Goal: Task Accomplishment & Management: Manage account settings

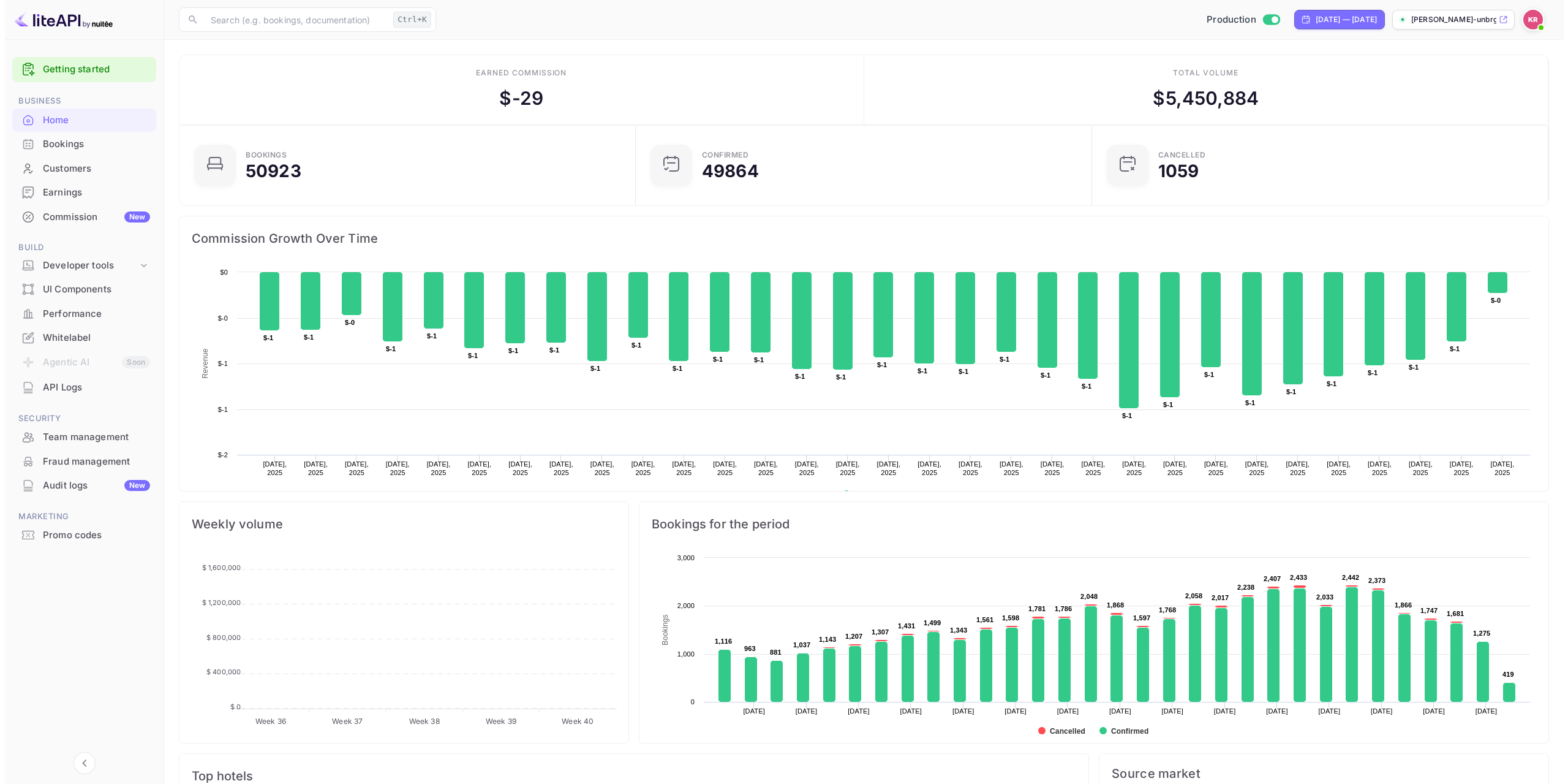
scroll to position [10, 10]
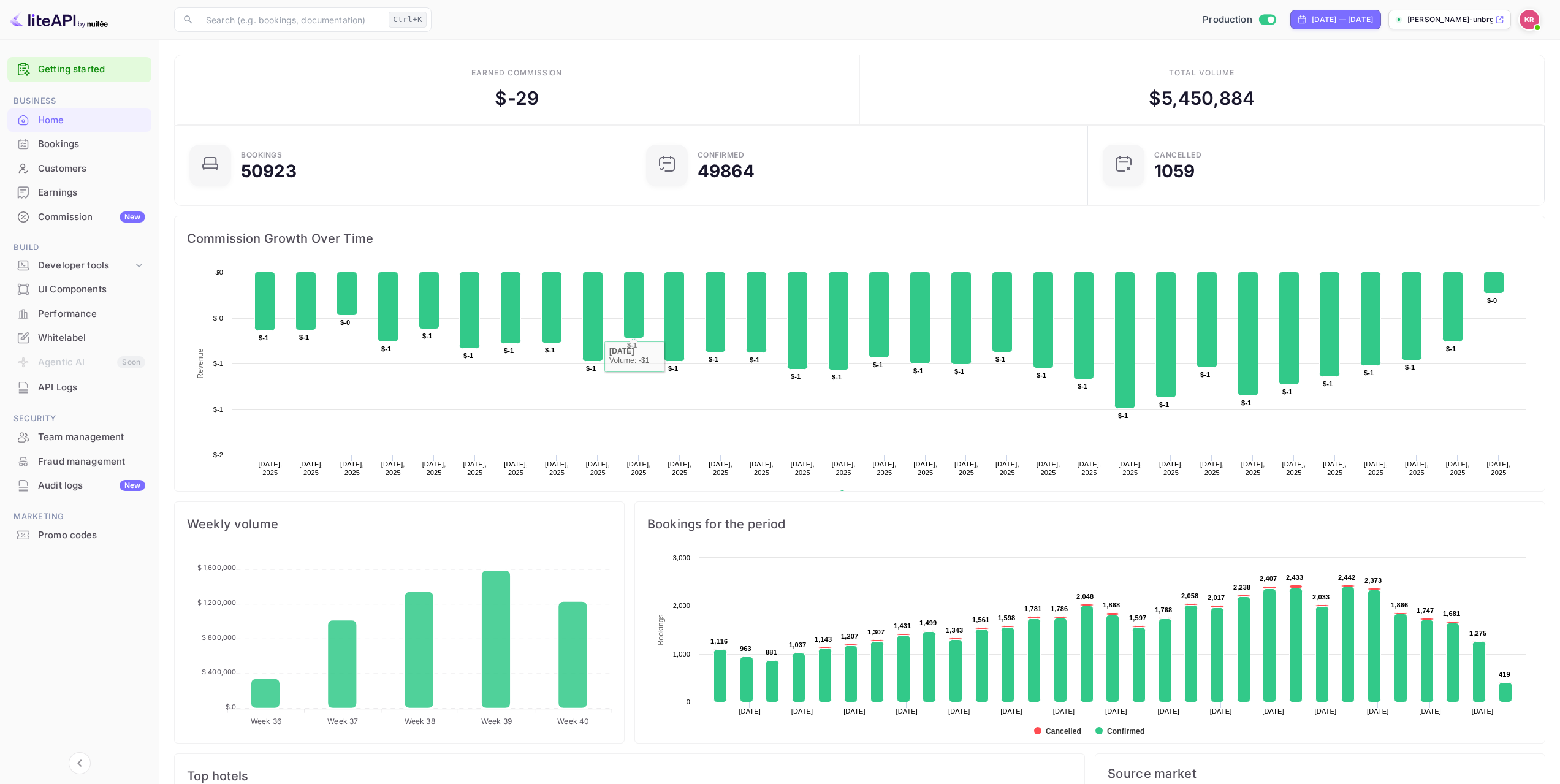
click at [76, 149] on div "Bookings" at bounding box center [91, 144] width 107 height 14
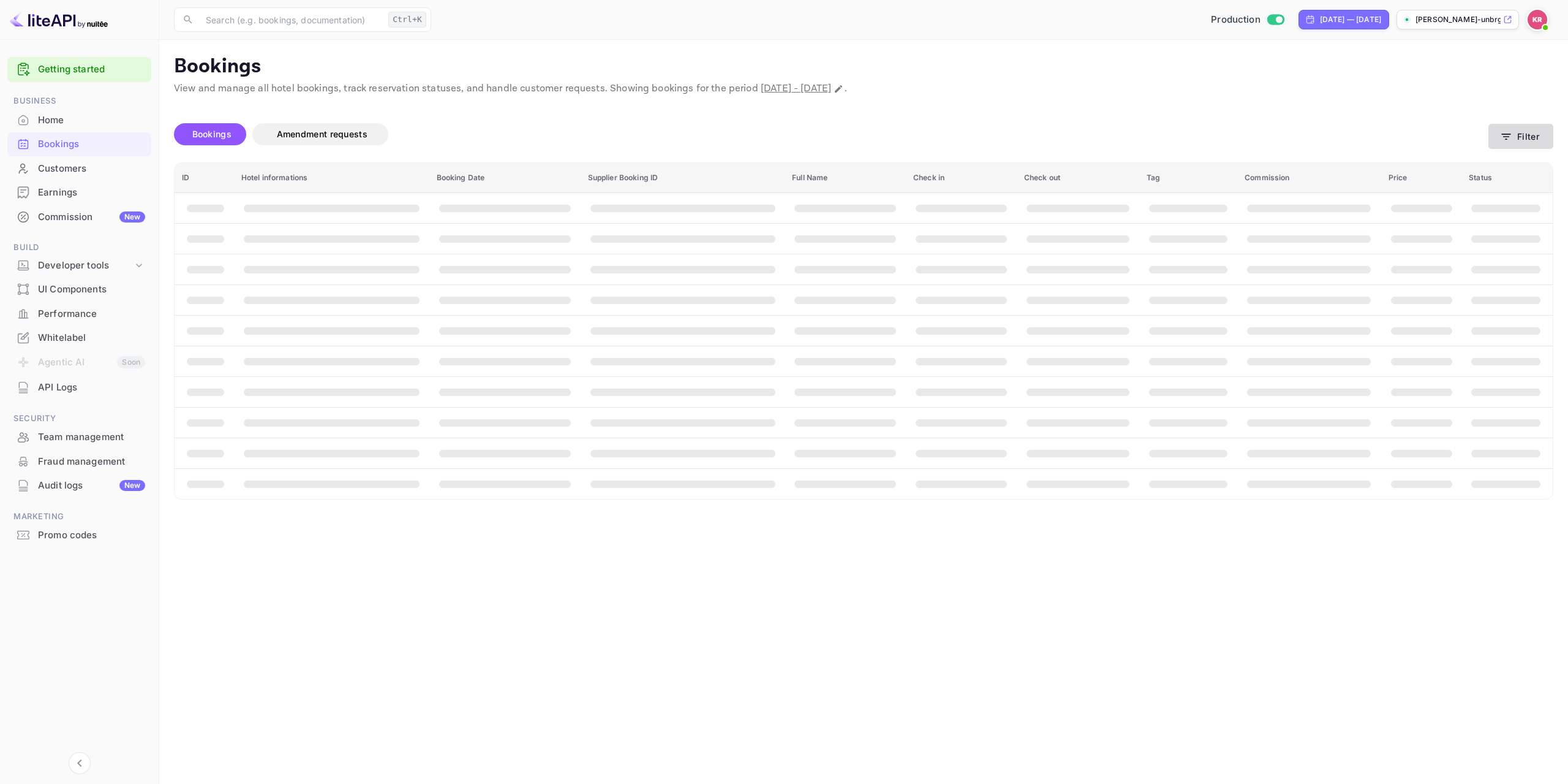
click at [1518, 139] on button "Filter" at bounding box center [1521, 136] width 65 height 25
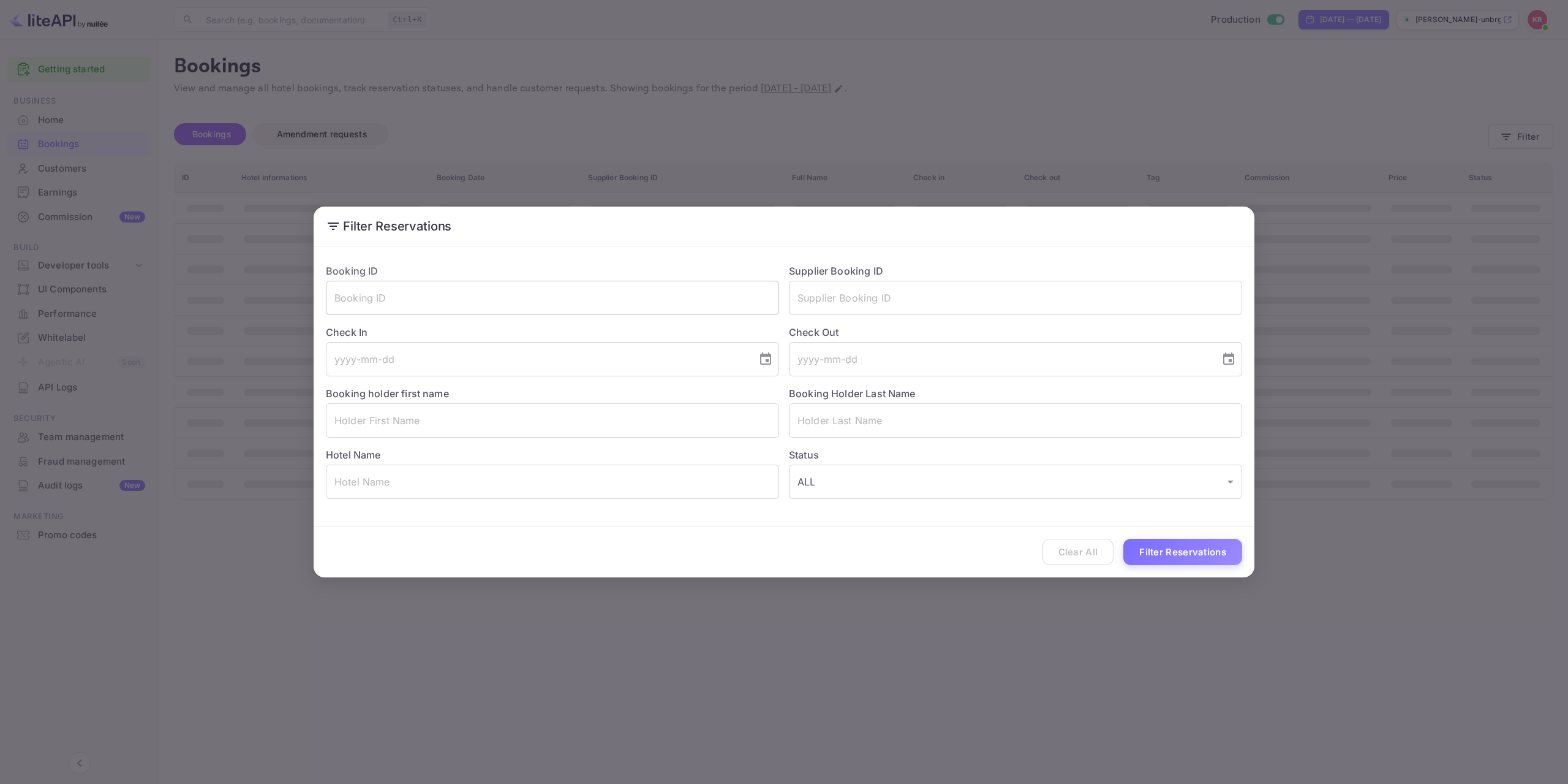
click at [614, 295] on input "text" at bounding box center [553, 298] width 453 height 35
paste input "3nVW0QjEG"
click at [340, 297] on input "3nVW0QjEG" at bounding box center [553, 298] width 453 height 35
type input "3nVW0QjEG"
click at [1212, 541] on button "Filter Reservations" at bounding box center [1183, 552] width 119 height 26
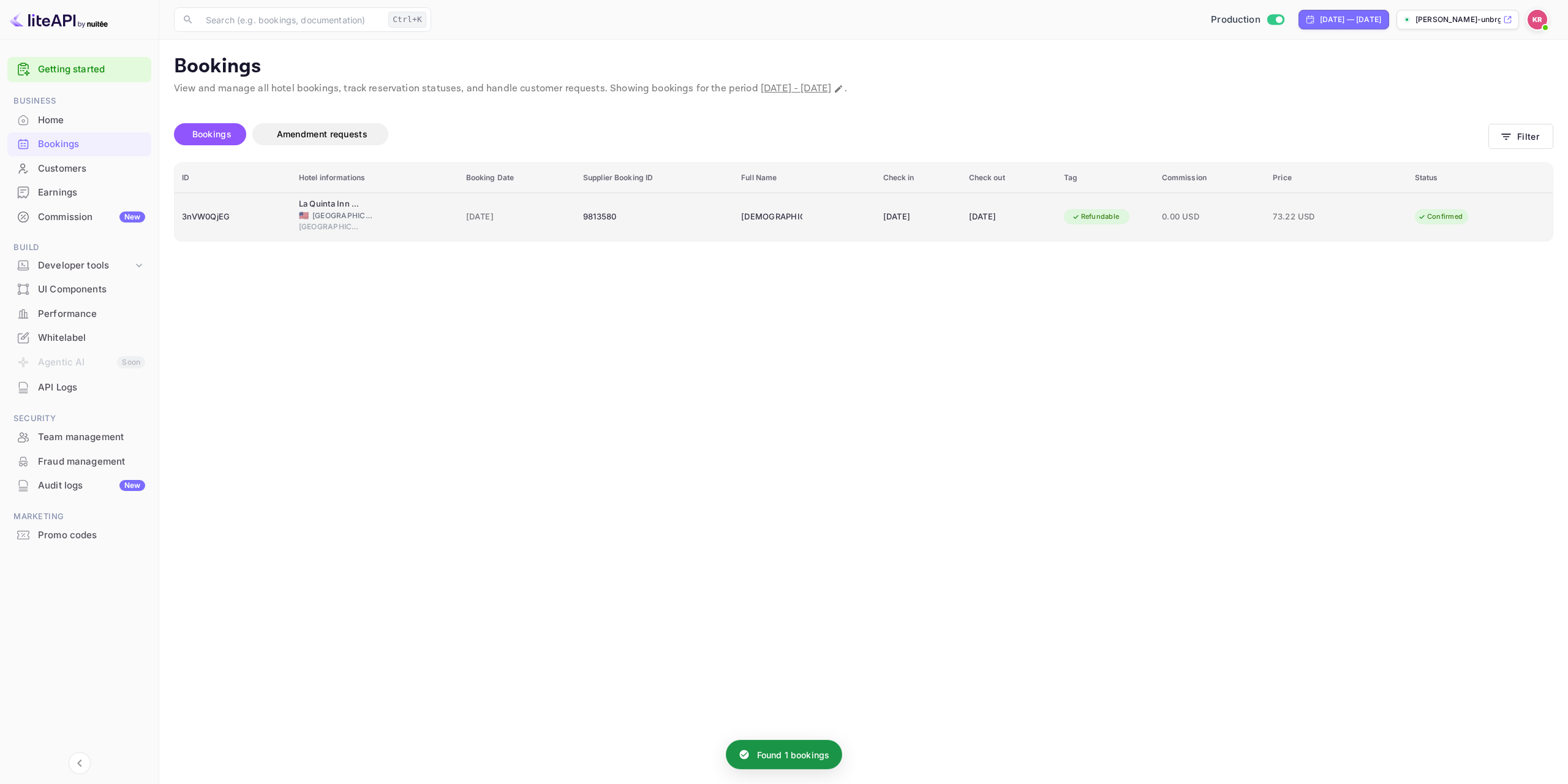
click at [419, 208] on div "La Quinta Inn & Suites by [PERSON_NAME] Downtown 🇺🇸 [GEOGRAPHIC_DATA] [GEOGRAPH…" at bounding box center [375, 216] width 153 height 37
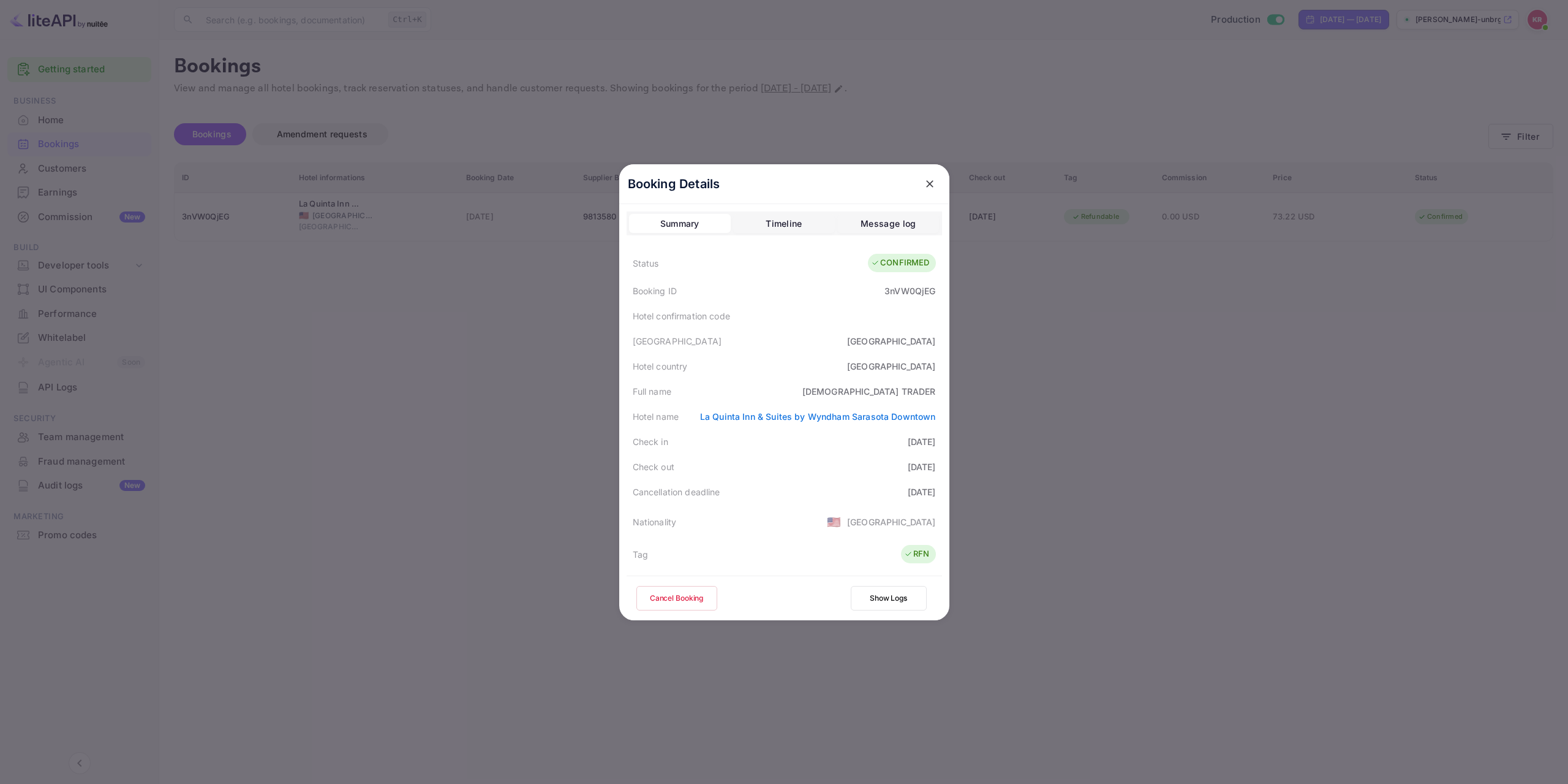
click at [924, 186] on icon "close" at bounding box center [930, 184] width 12 height 12
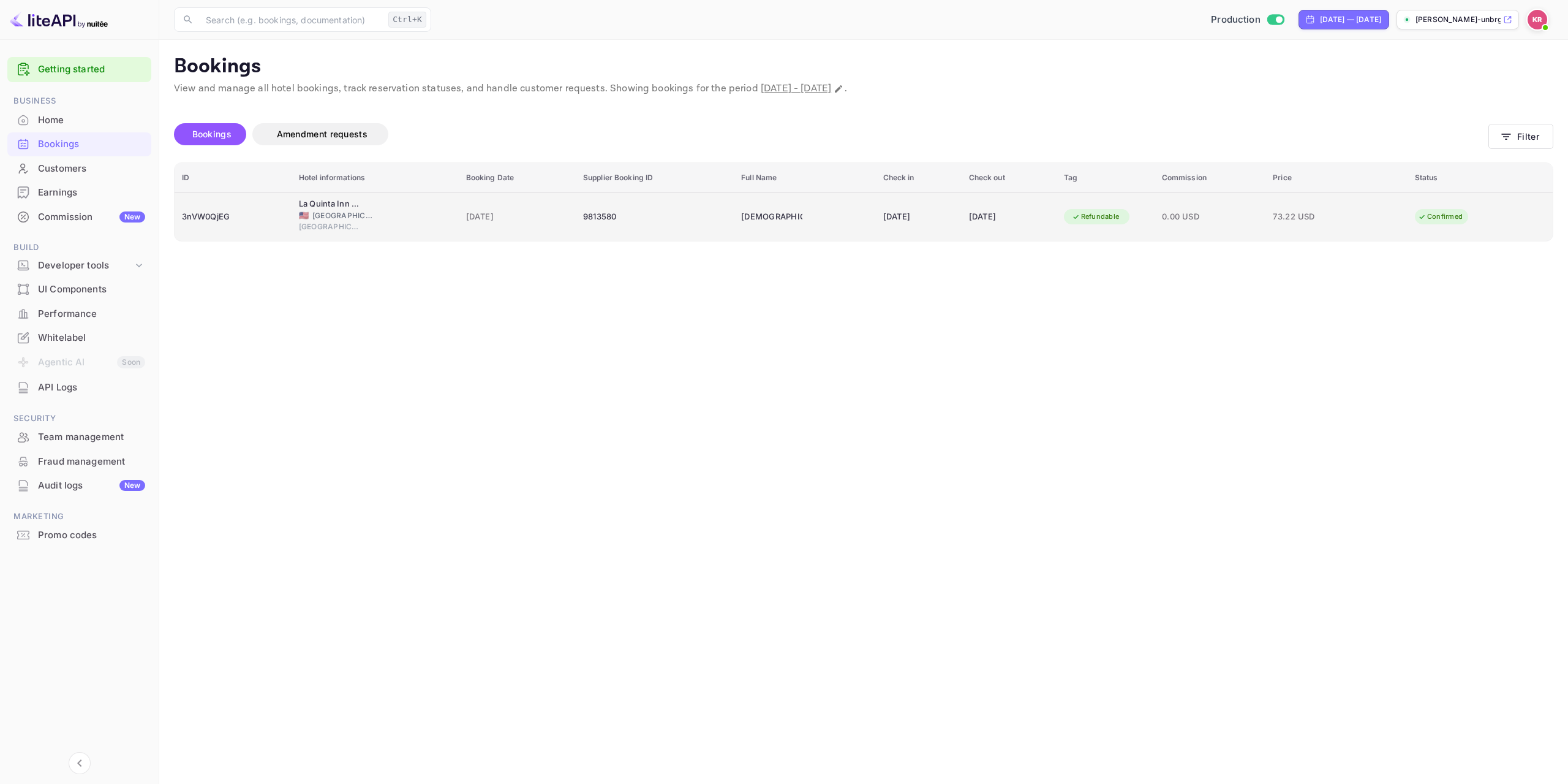
click at [1509, 207] on td "Confirmed" at bounding box center [1480, 216] width 145 height 48
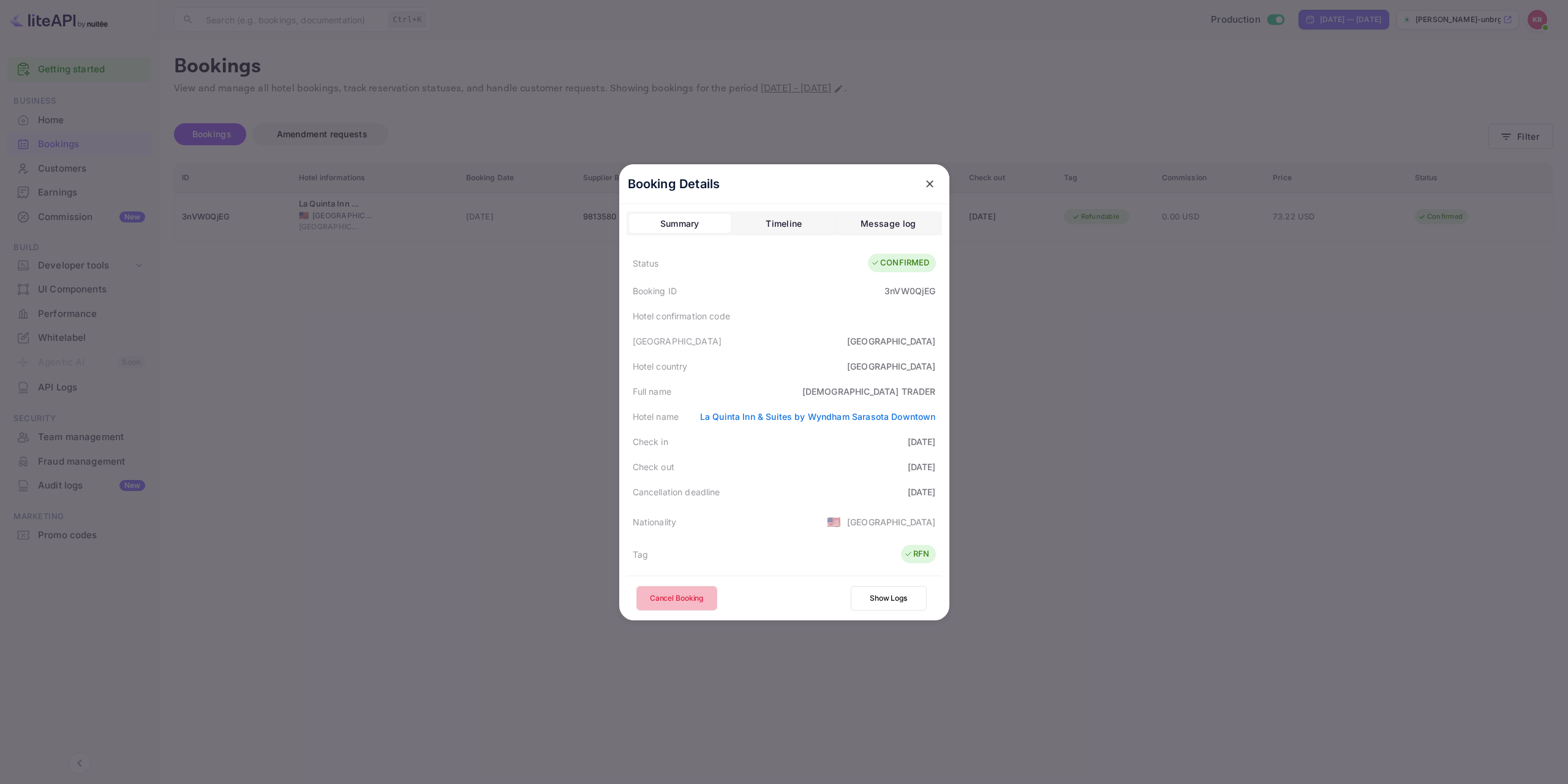
click at [688, 602] on button "Cancel Booking" at bounding box center [677, 597] width 81 height 24
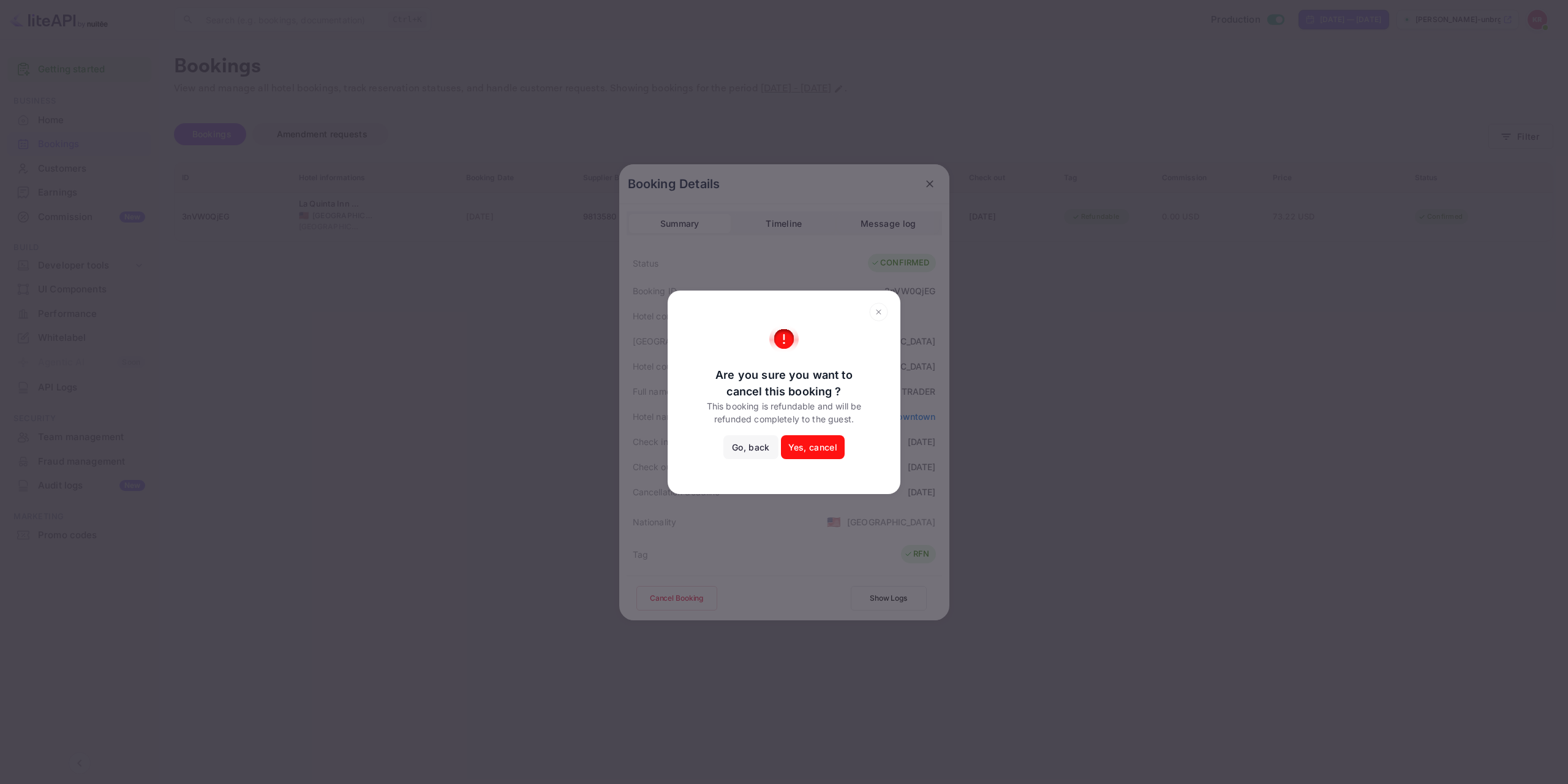
click at [816, 444] on button "Yes, cancel" at bounding box center [813, 447] width 64 height 24
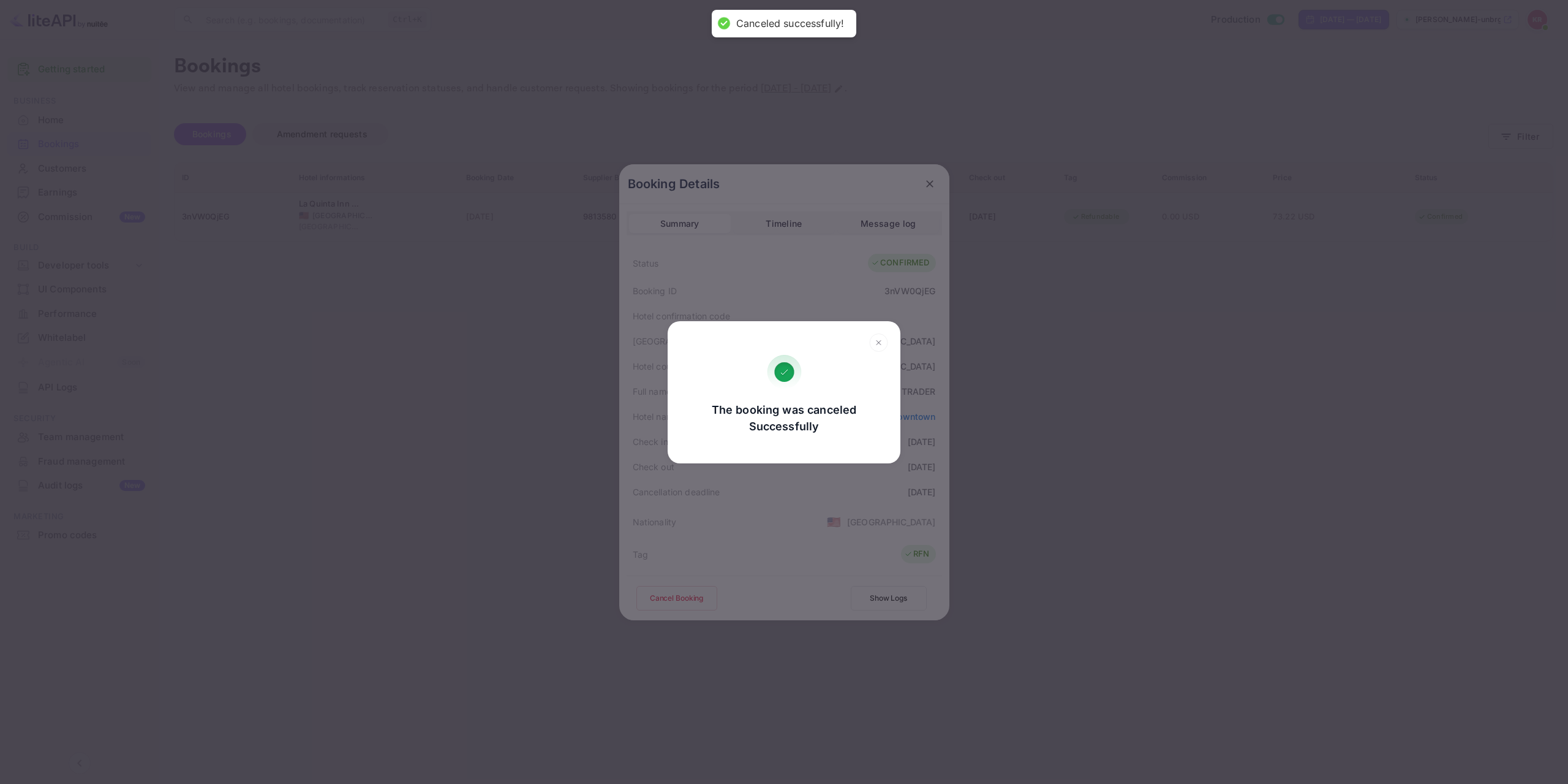
click at [451, 368] on div "The booking was canceled Successfully Go, back Yes, cancel" at bounding box center [784, 392] width 1568 height 784
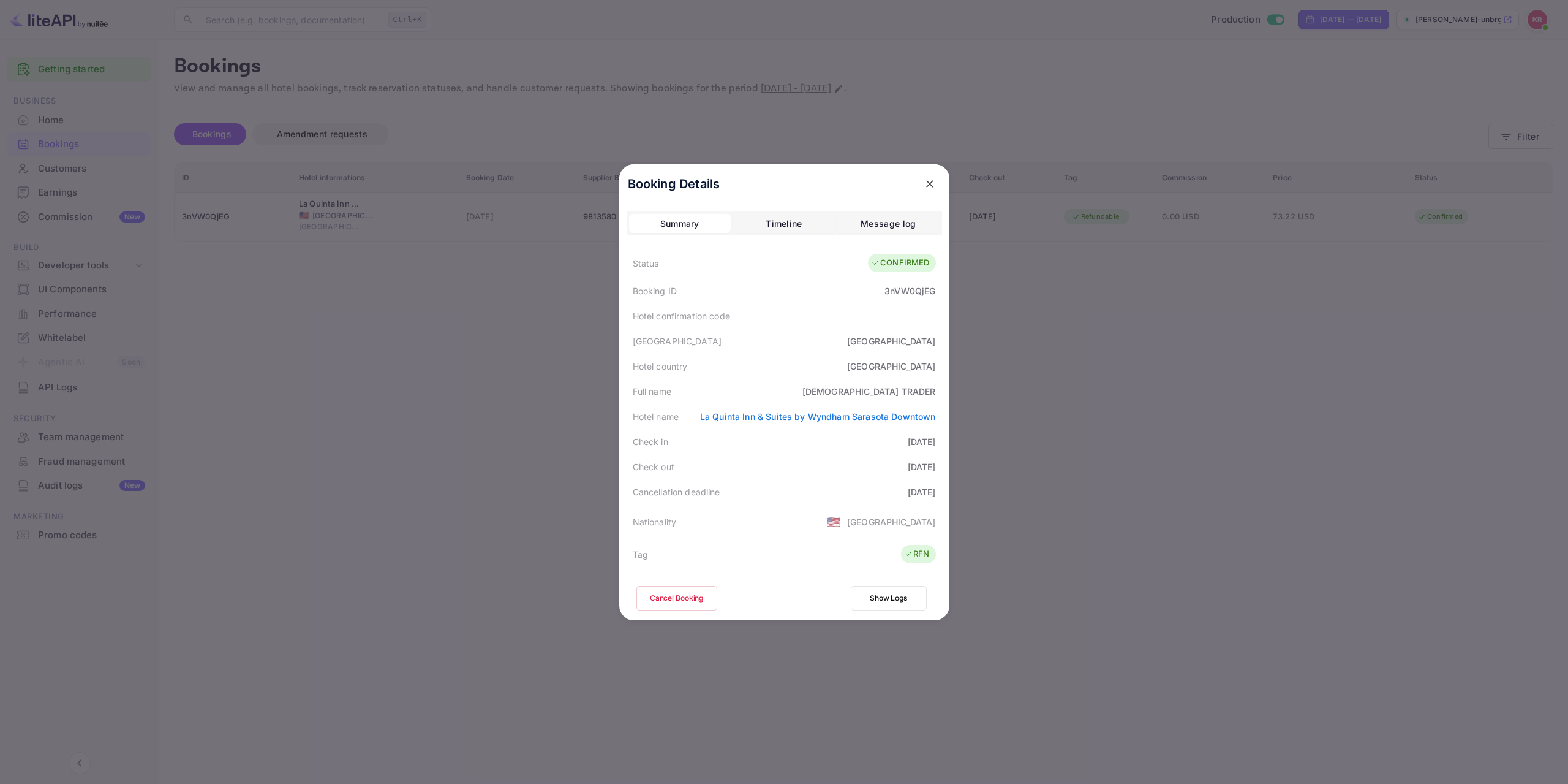
click at [926, 184] on icon "close" at bounding box center [929, 184] width 8 height 8
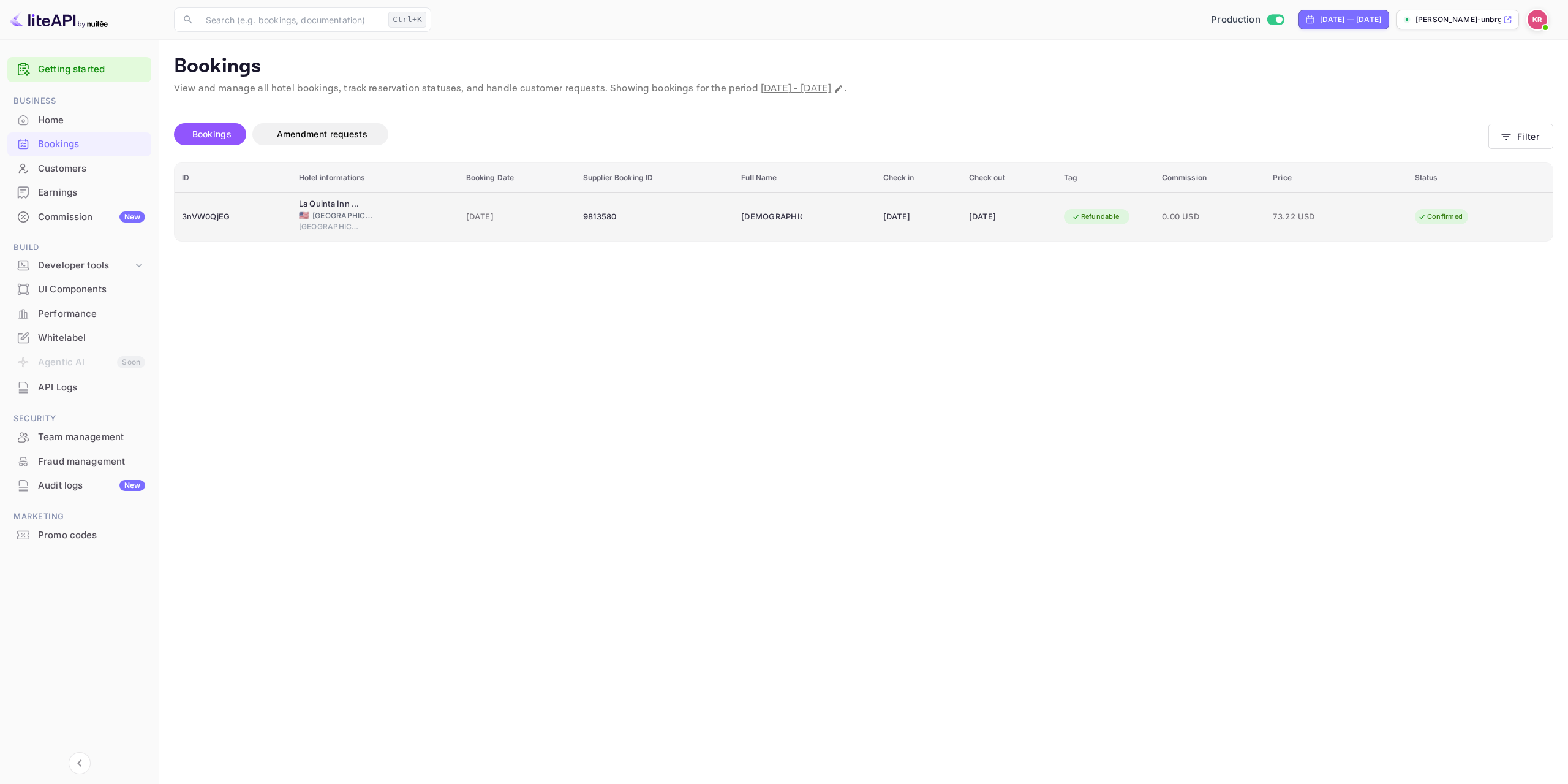
click at [327, 217] on span "[GEOGRAPHIC_DATA]" at bounding box center [343, 216] width 62 height 11
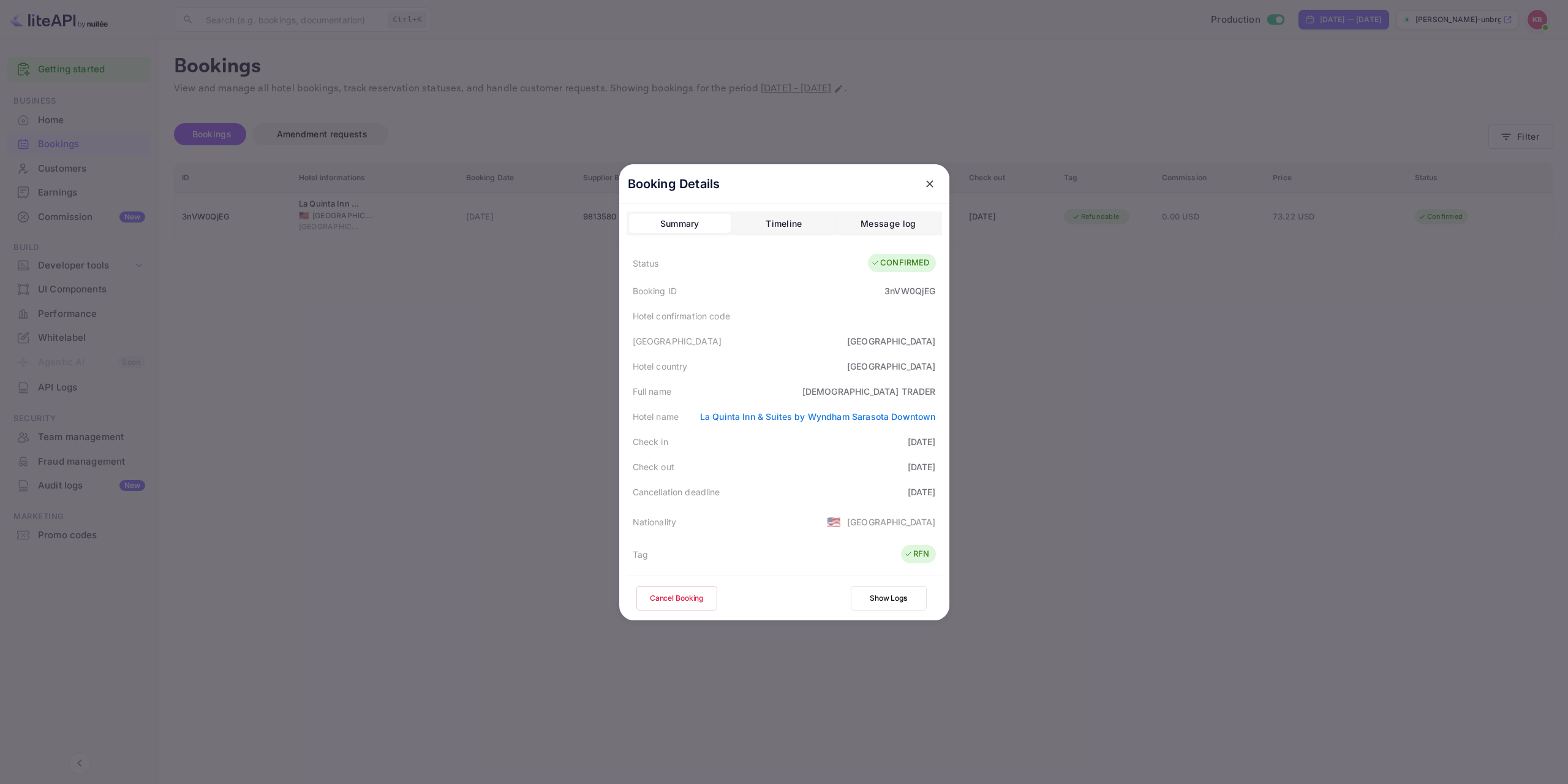
click at [508, 448] on div at bounding box center [784, 392] width 1568 height 784
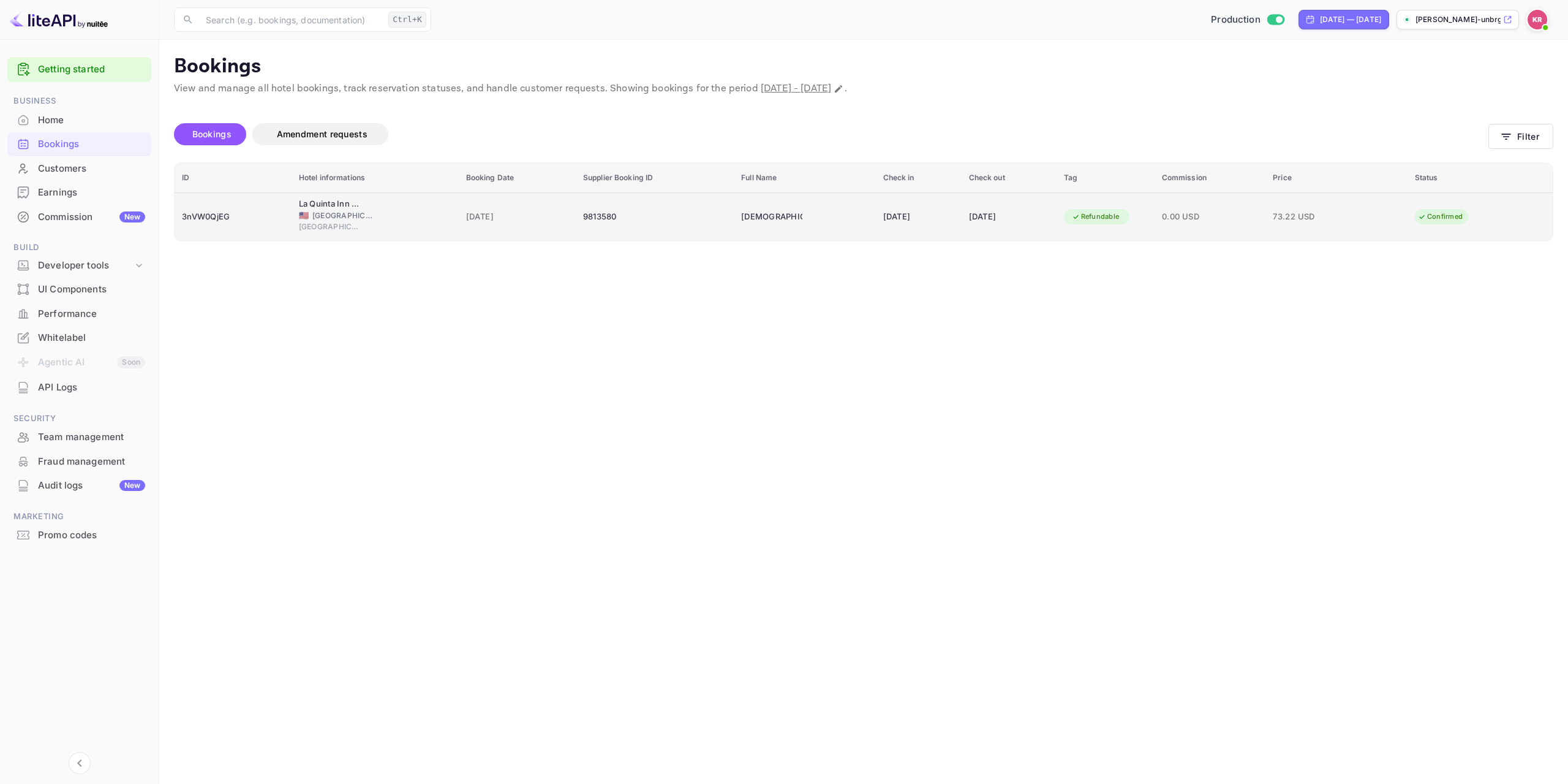
click at [611, 219] on div "9813580" at bounding box center [654, 217] width 143 height 19
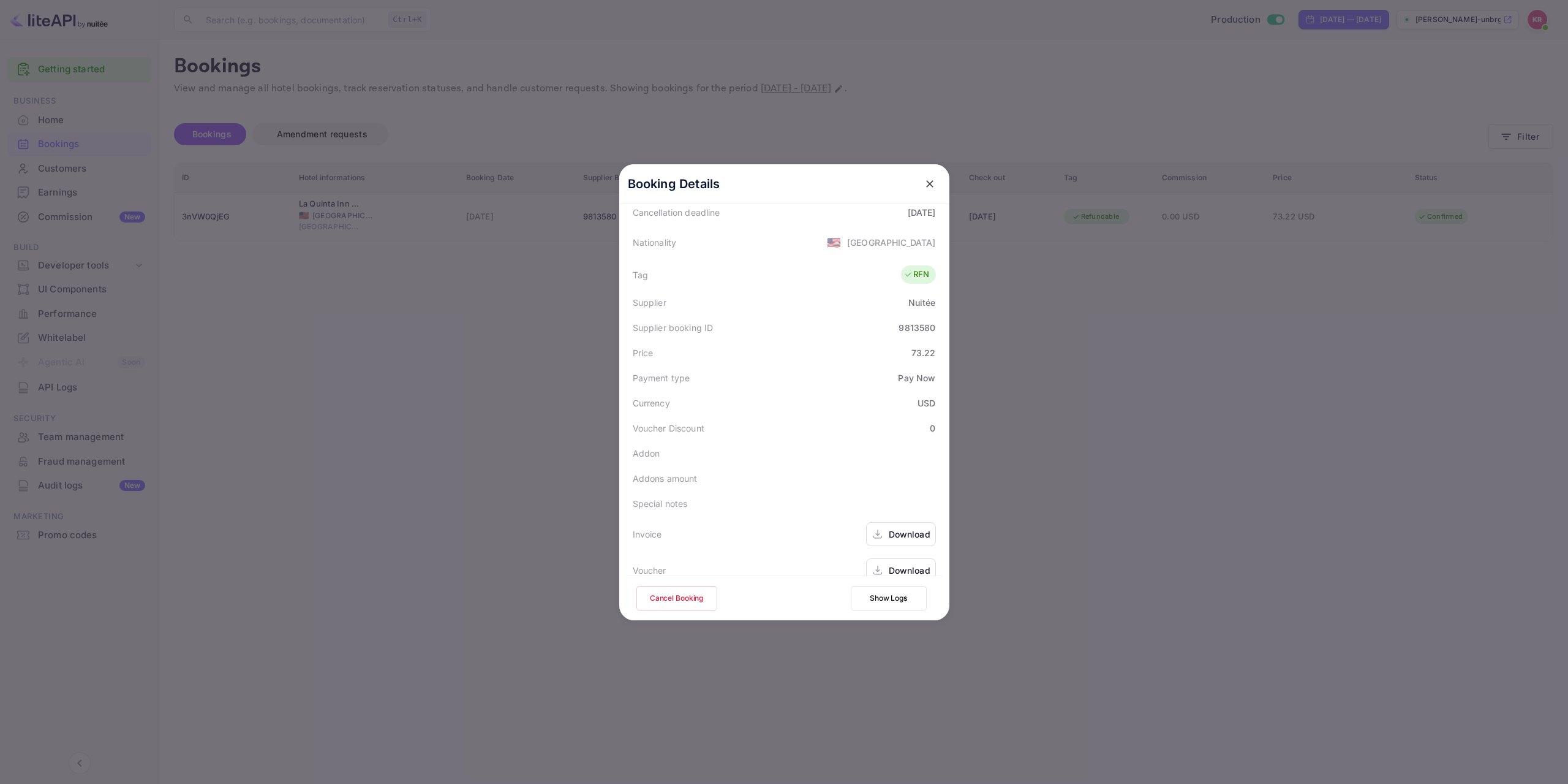
scroll to position [297, 0]
click at [688, 598] on button "Cancel Booking" at bounding box center [677, 597] width 81 height 24
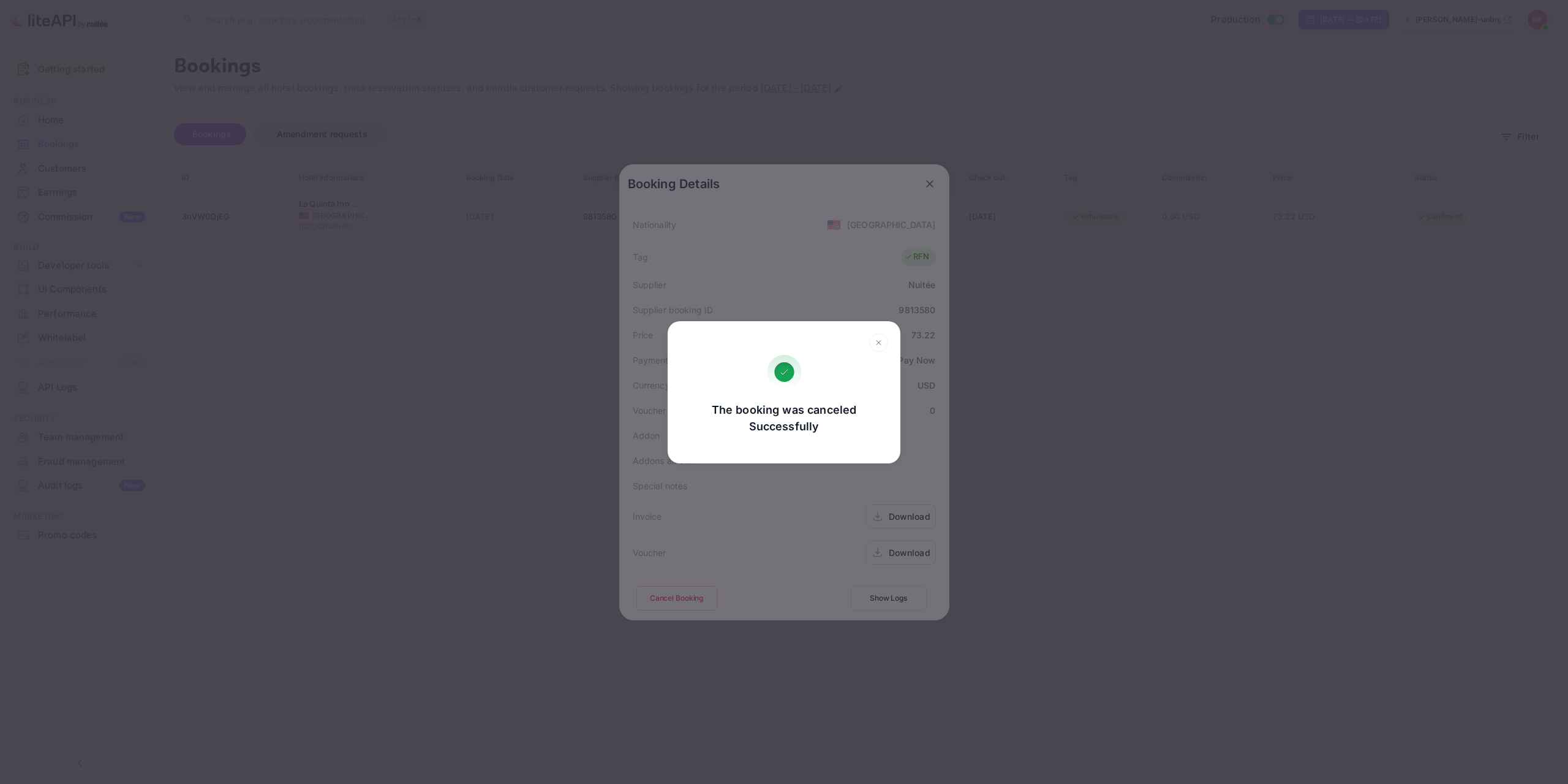
click at [585, 520] on div "The booking was canceled Successfully Go, back Yes, cancel" at bounding box center [784, 392] width 1568 height 784
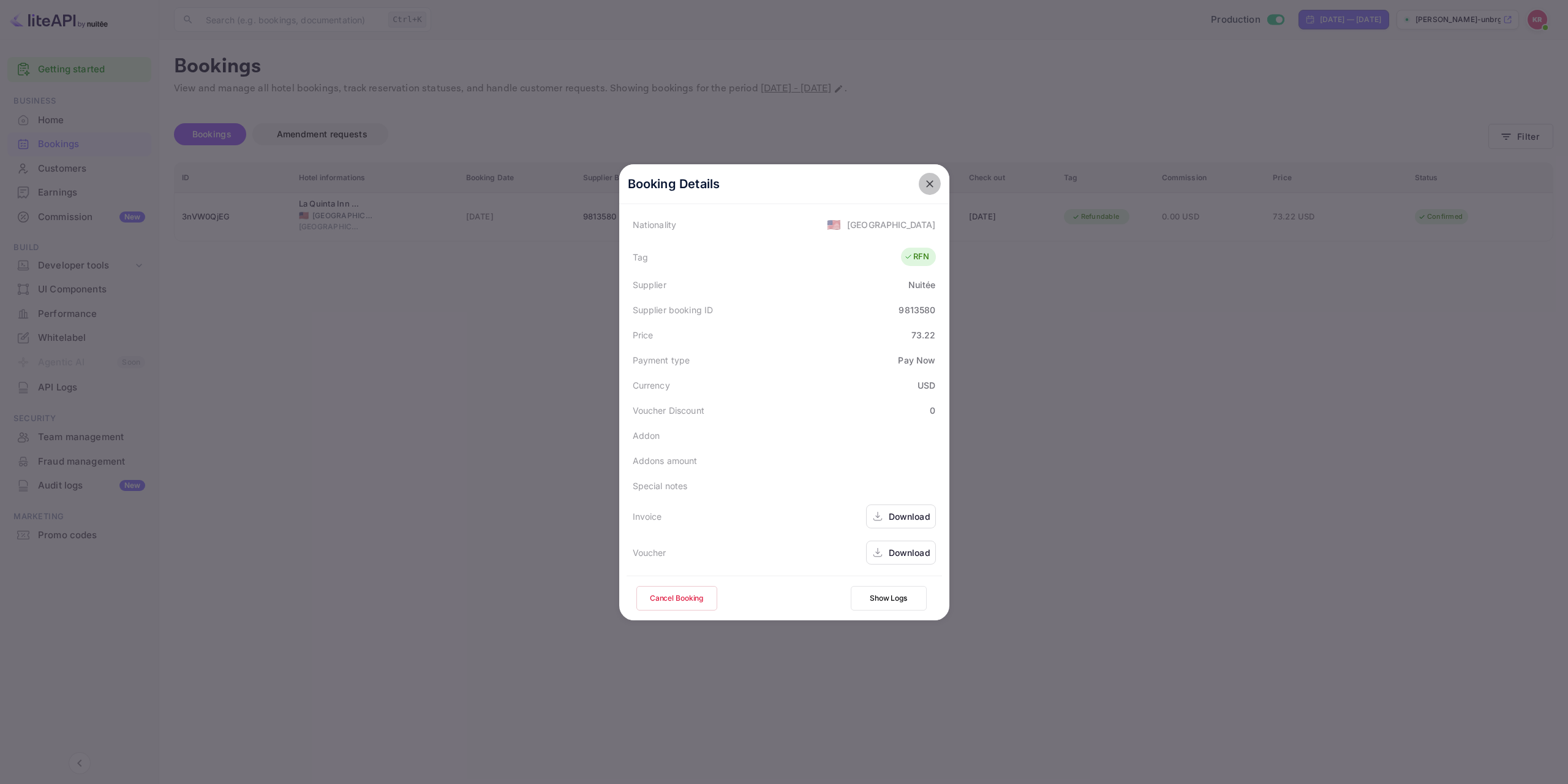
click at [925, 182] on icon "close" at bounding box center [930, 184] width 12 height 12
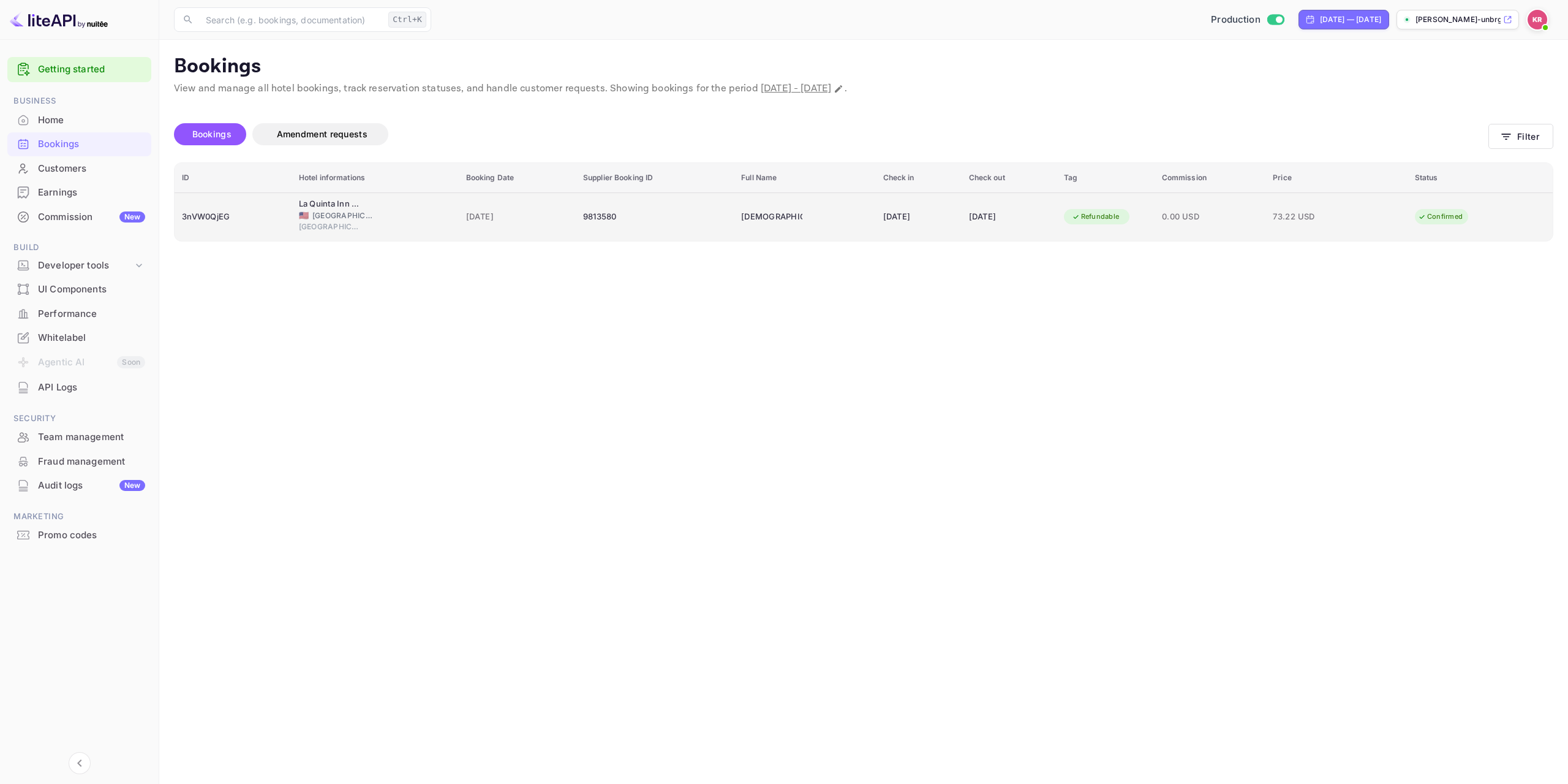
click at [227, 218] on div "3nVW0QjEG" at bounding box center [233, 217] width 102 height 19
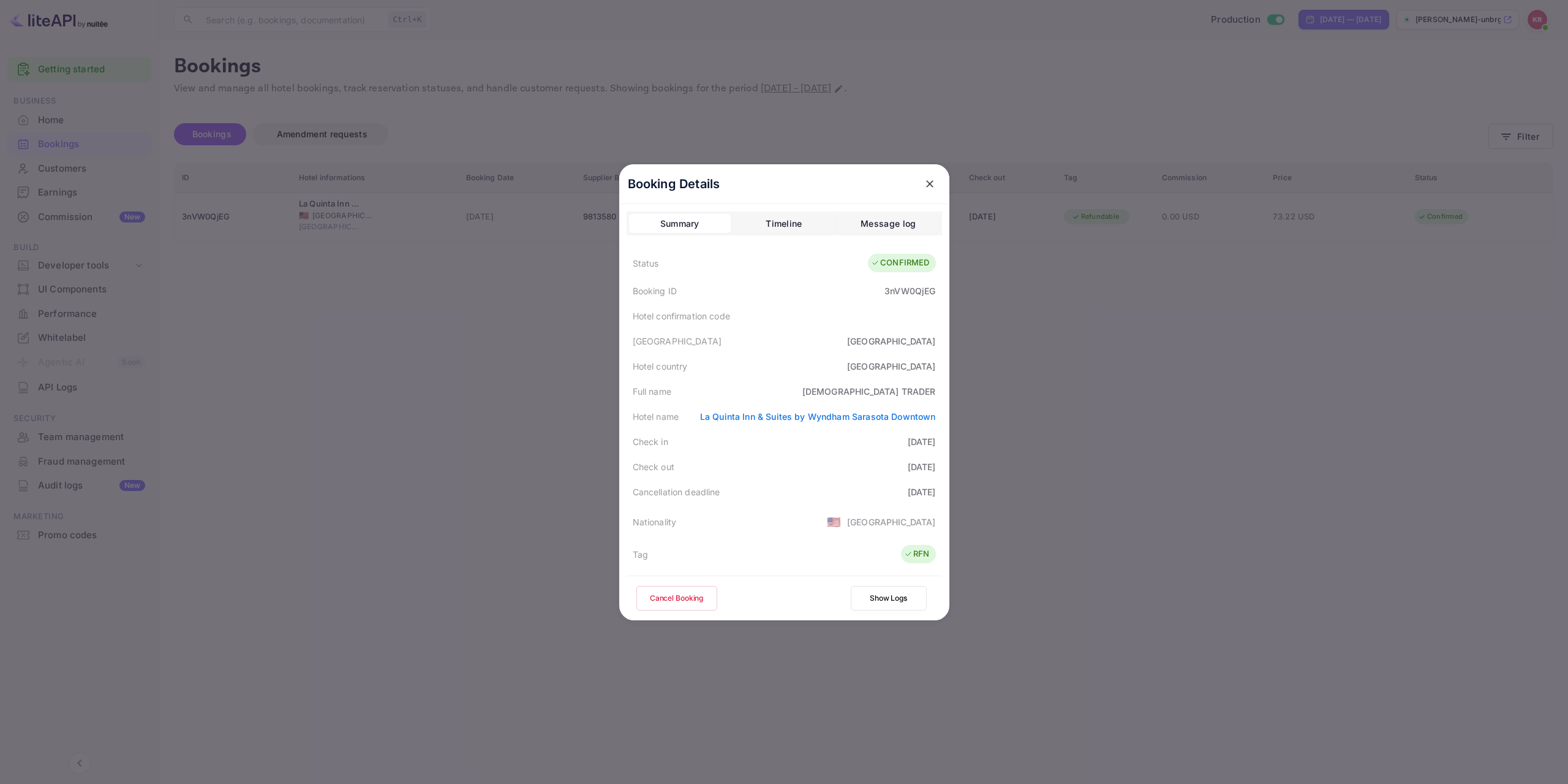
click at [934, 181] on button "close" at bounding box center [930, 184] width 22 height 22
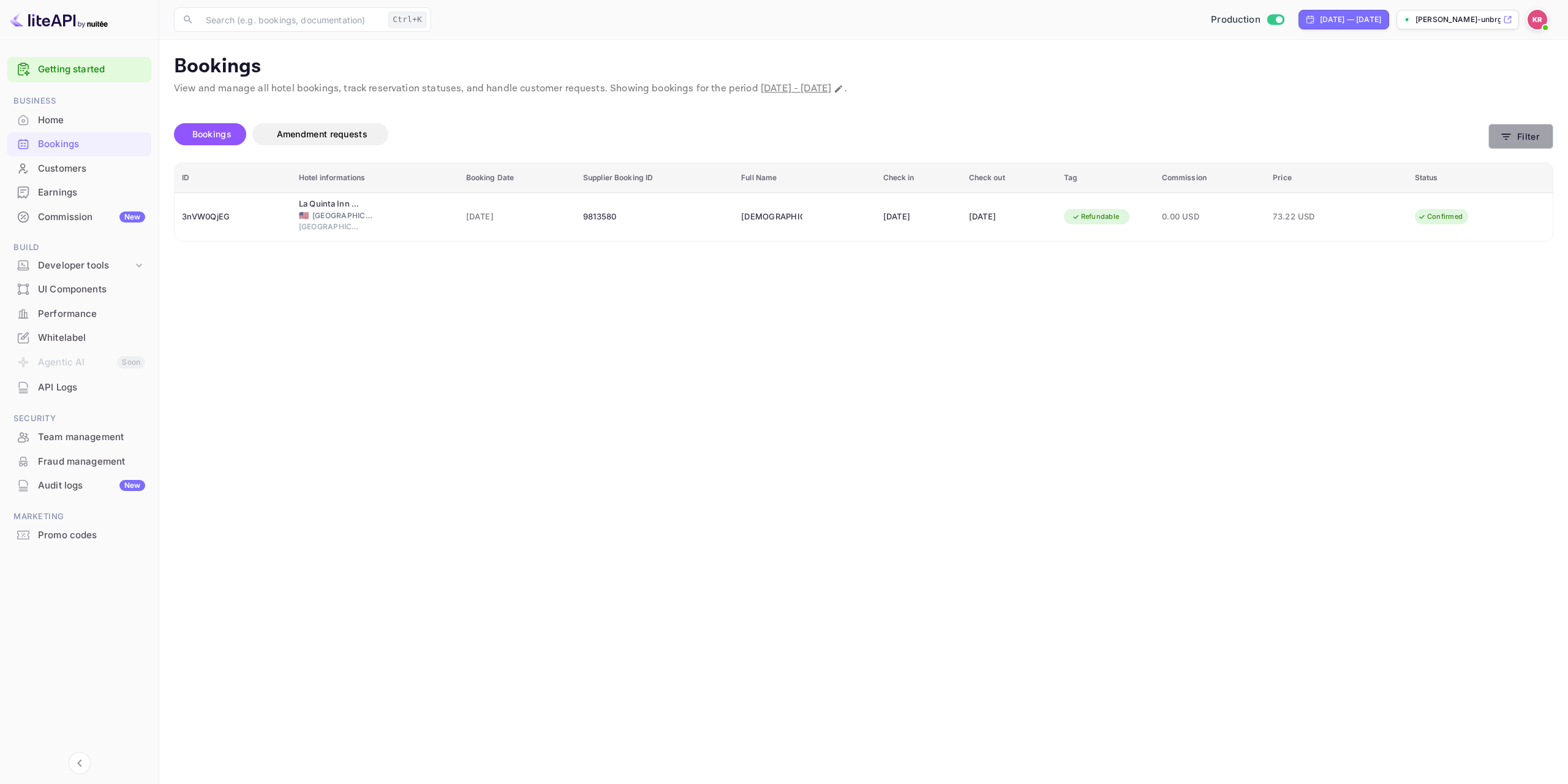
click at [1524, 132] on button "Filter" at bounding box center [1521, 136] width 65 height 25
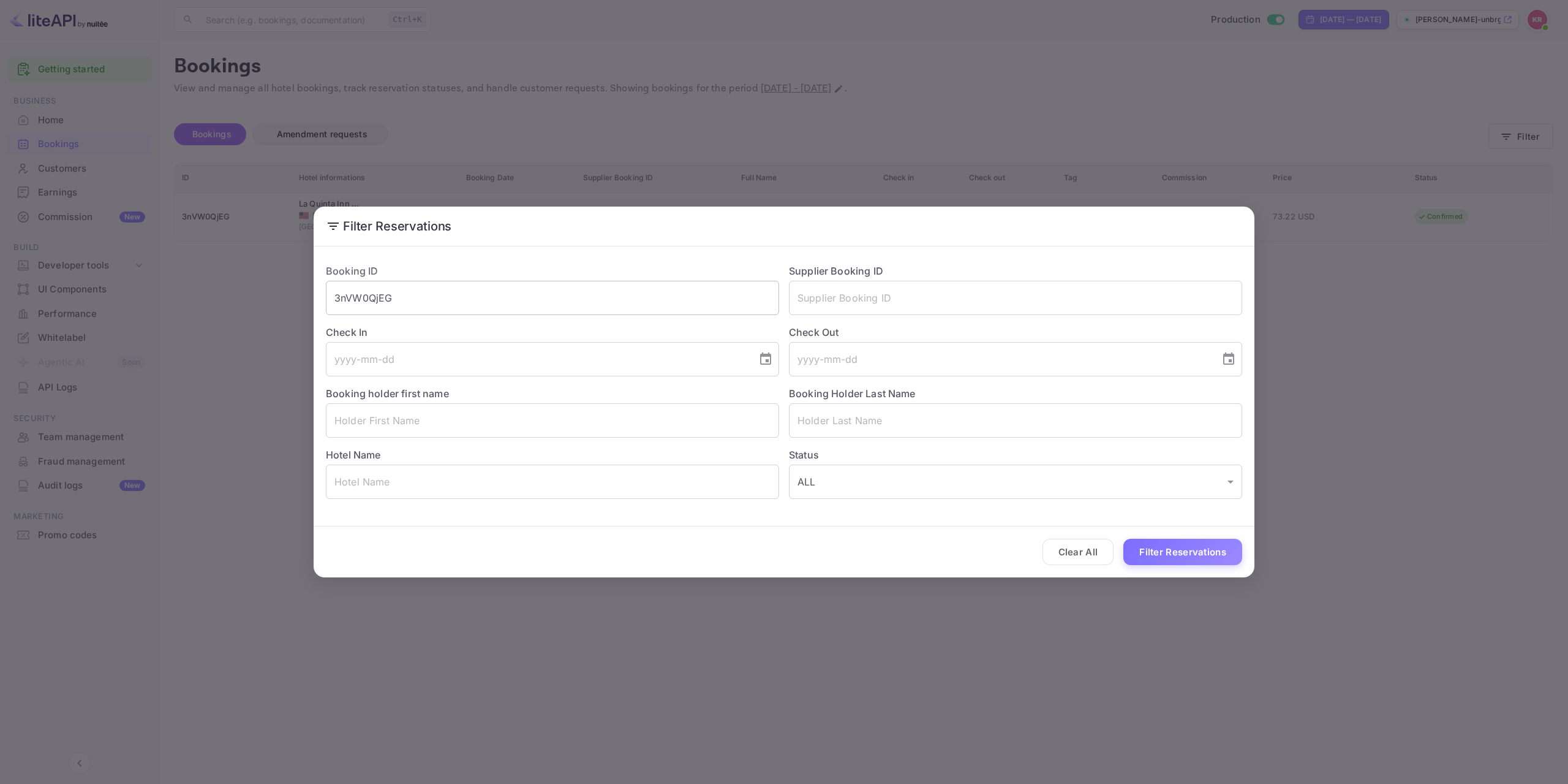
click at [440, 299] on input "3nVW0QjEG" at bounding box center [553, 298] width 453 height 35
type input "3"
paste input "3nVW0QjEG"
click at [1190, 553] on button "Filter Reservations" at bounding box center [1183, 552] width 119 height 26
drag, startPoint x: 340, startPoint y: 300, endPoint x: 346, endPoint y: 299, distance: 6.1
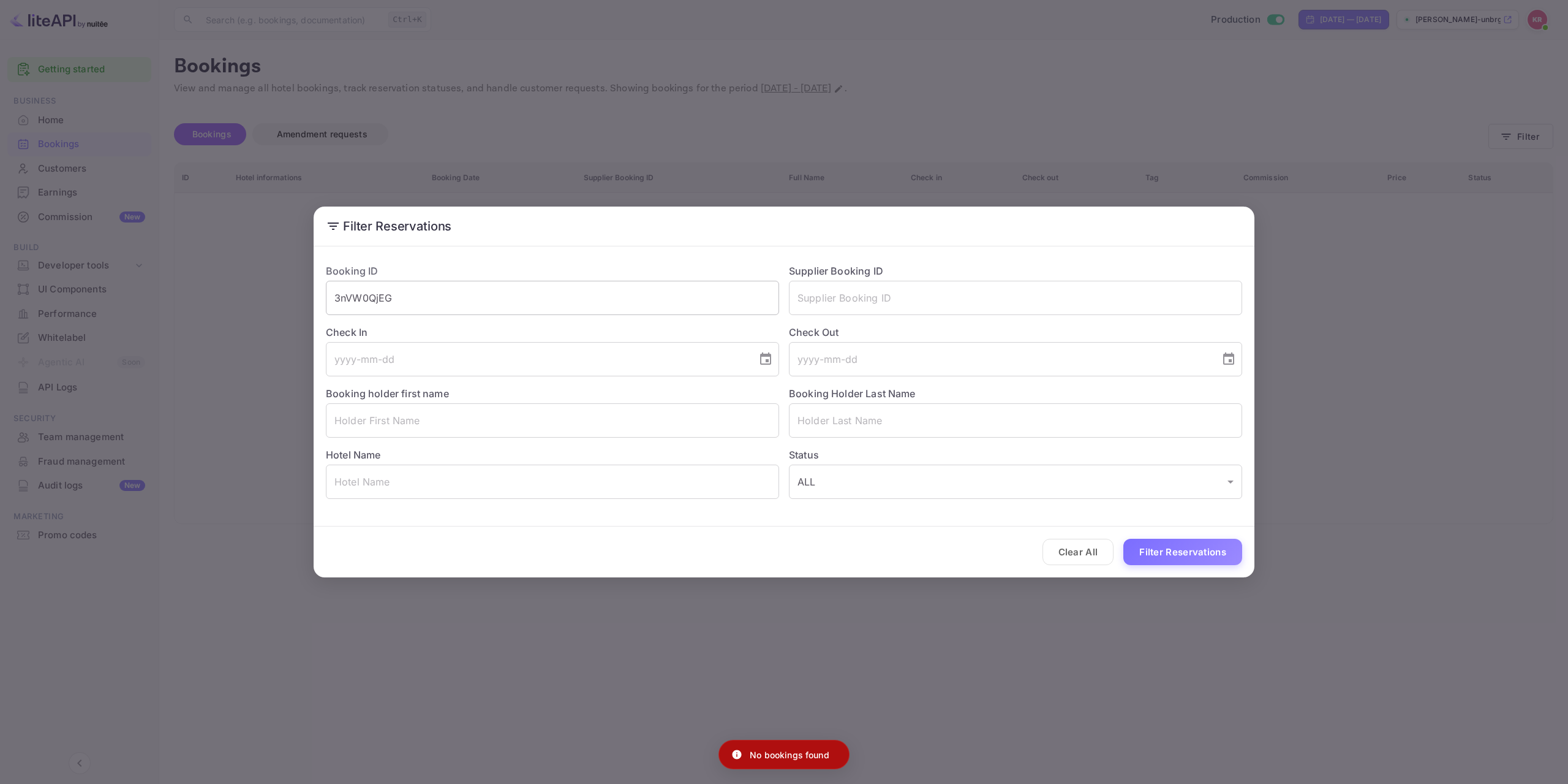
click at [340, 299] on input "3nVW0QjEG" at bounding box center [553, 298] width 453 height 35
type input "3nVW0QjEG"
click at [1213, 554] on button "Filter Reservations" at bounding box center [1183, 552] width 119 height 26
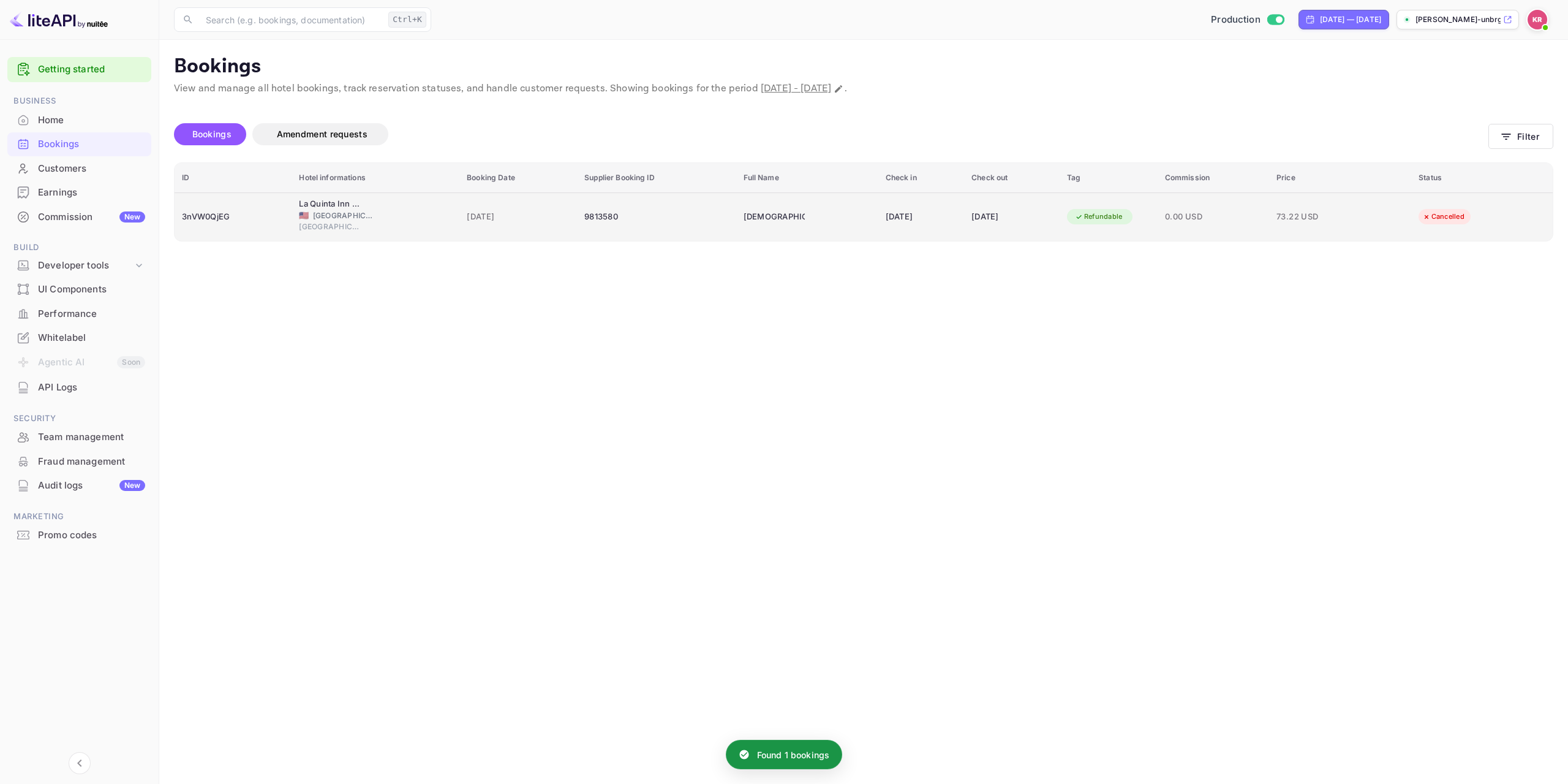
click at [585, 221] on div "9813580" at bounding box center [657, 217] width 144 height 19
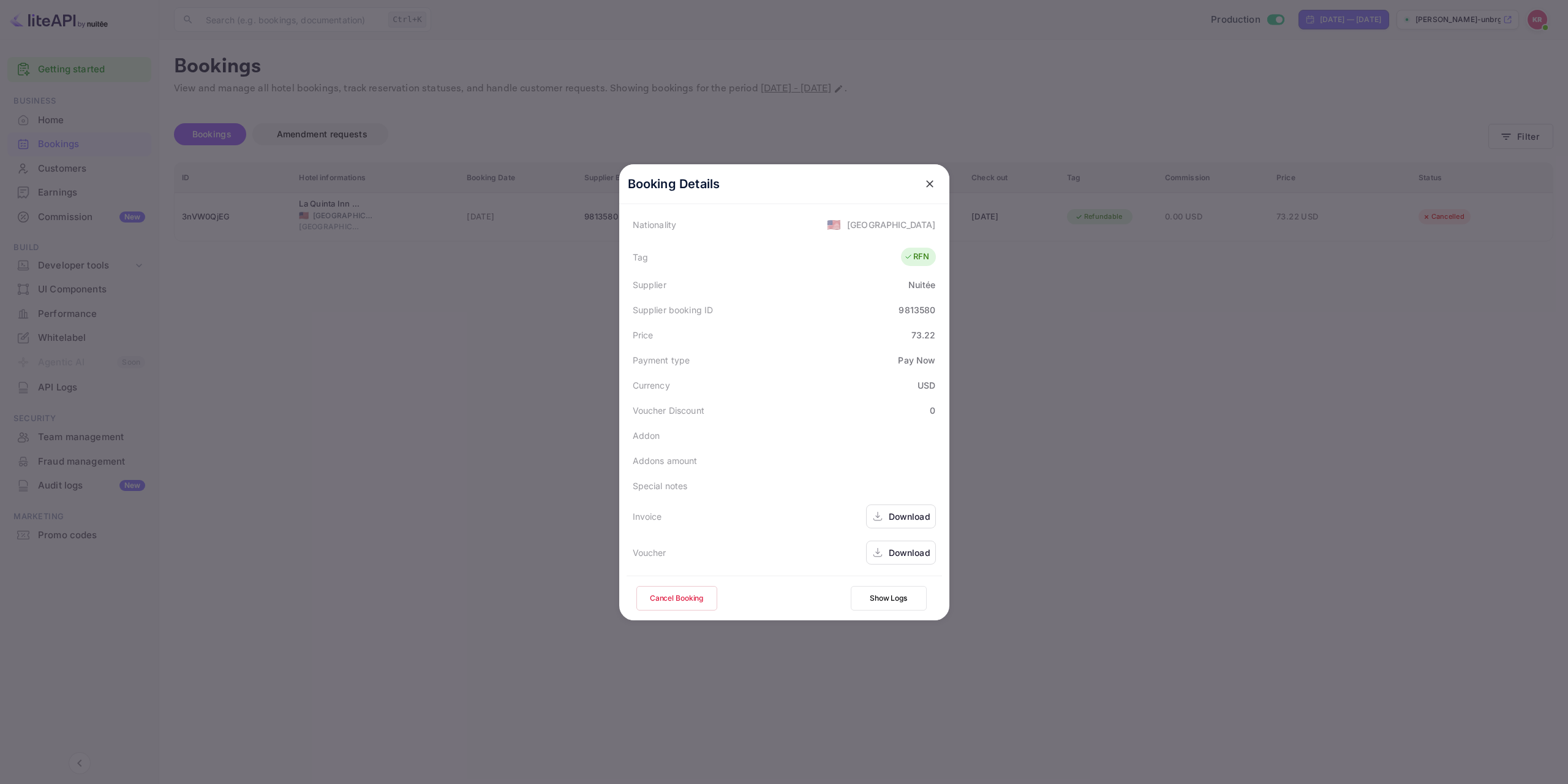
click at [1198, 489] on div at bounding box center [784, 392] width 1568 height 784
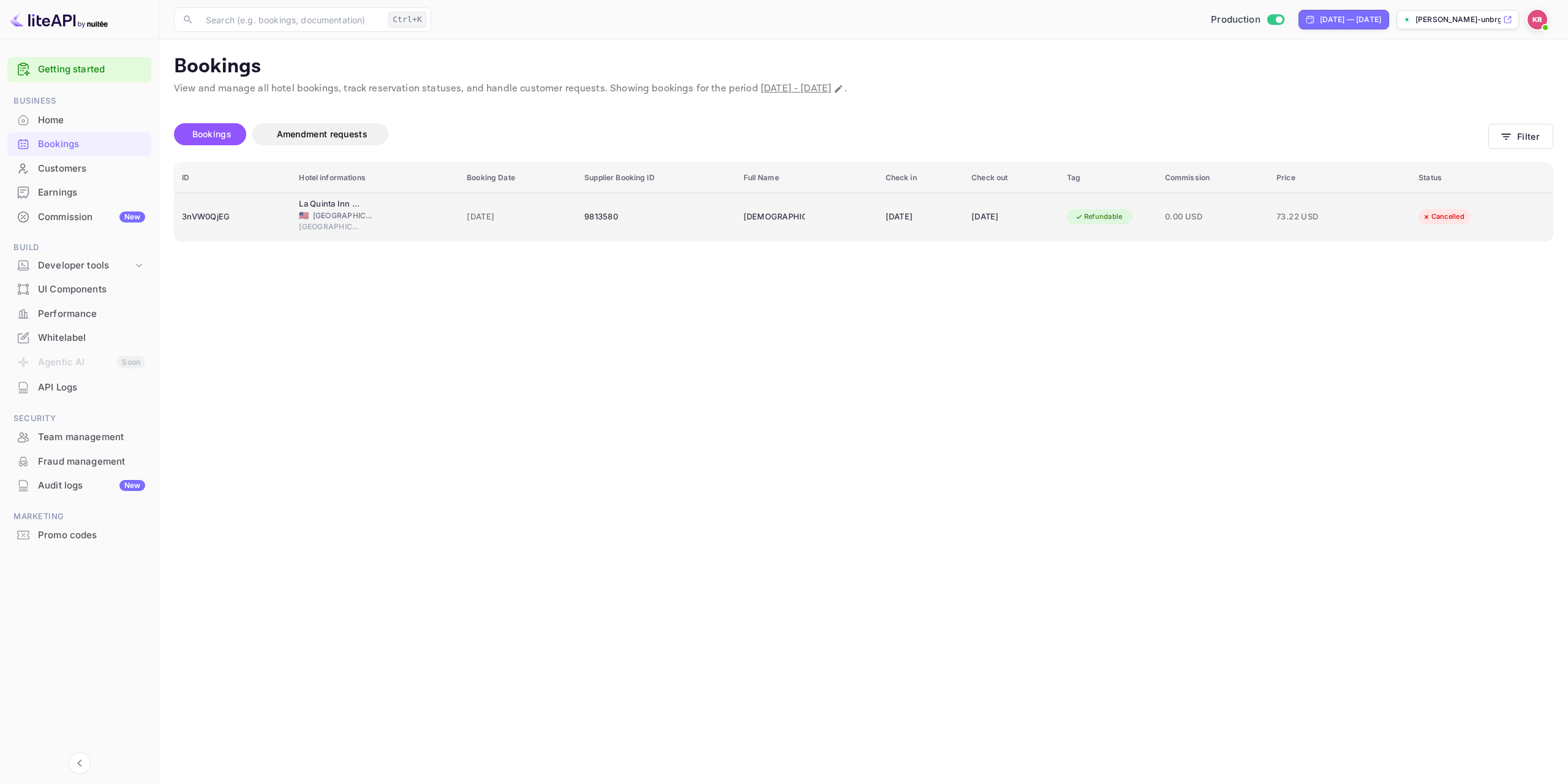
click at [1052, 226] on div "[DATE]" at bounding box center [1012, 217] width 81 height 19
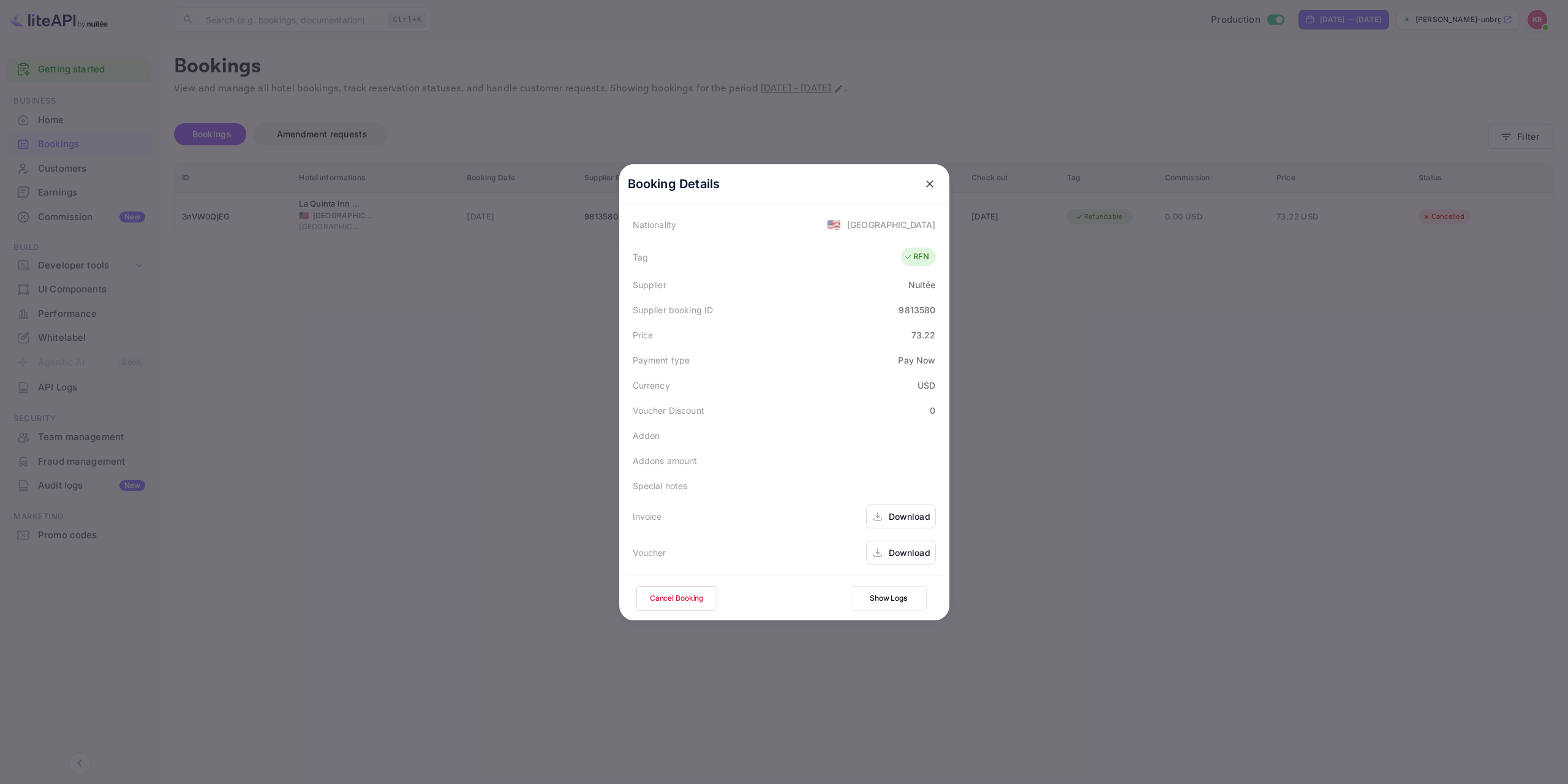
click at [1245, 478] on div at bounding box center [784, 392] width 1568 height 784
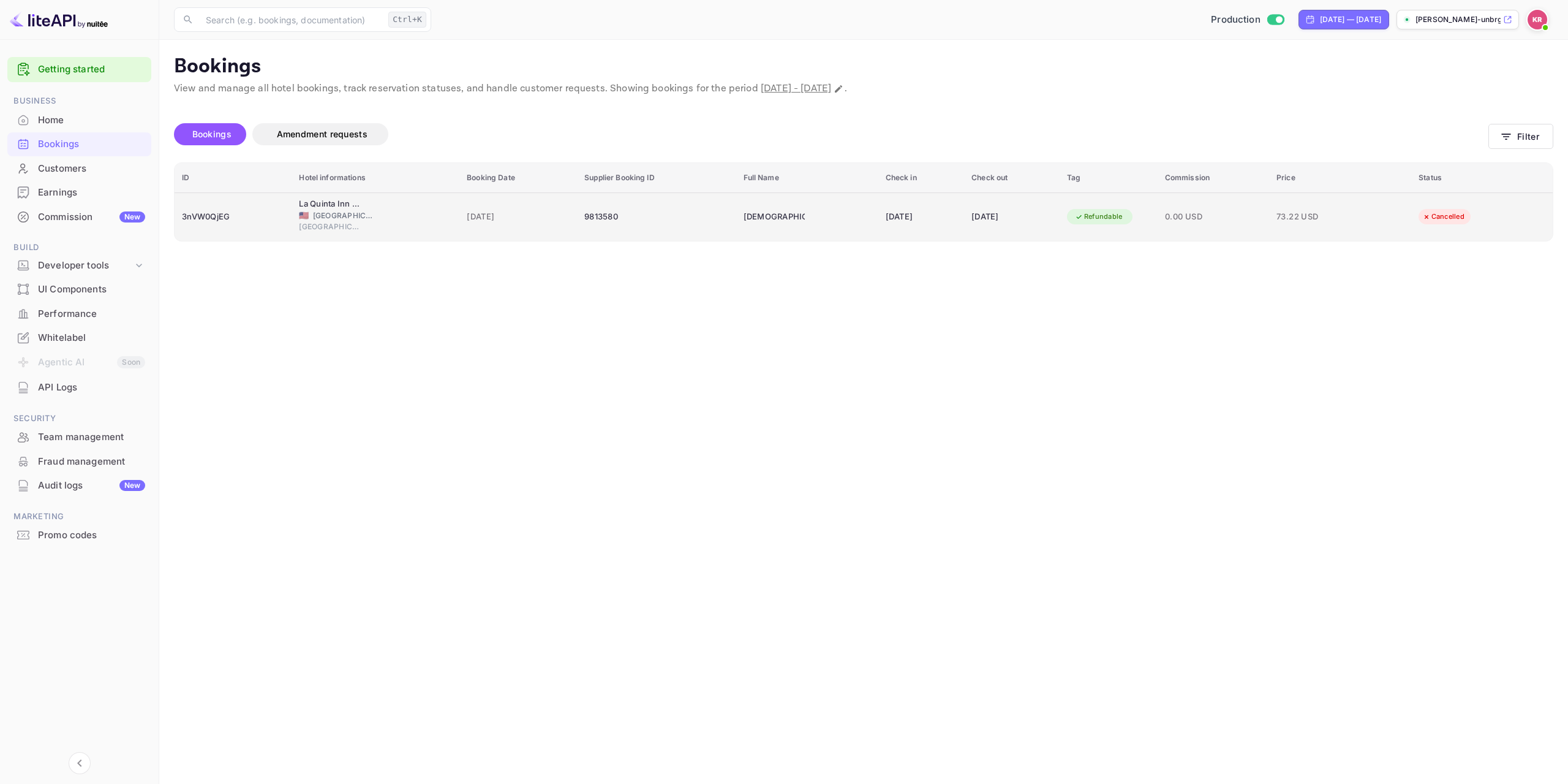
click at [834, 212] on td "[DEMOGRAPHIC_DATA] TRADER" at bounding box center [808, 216] width 142 height 48
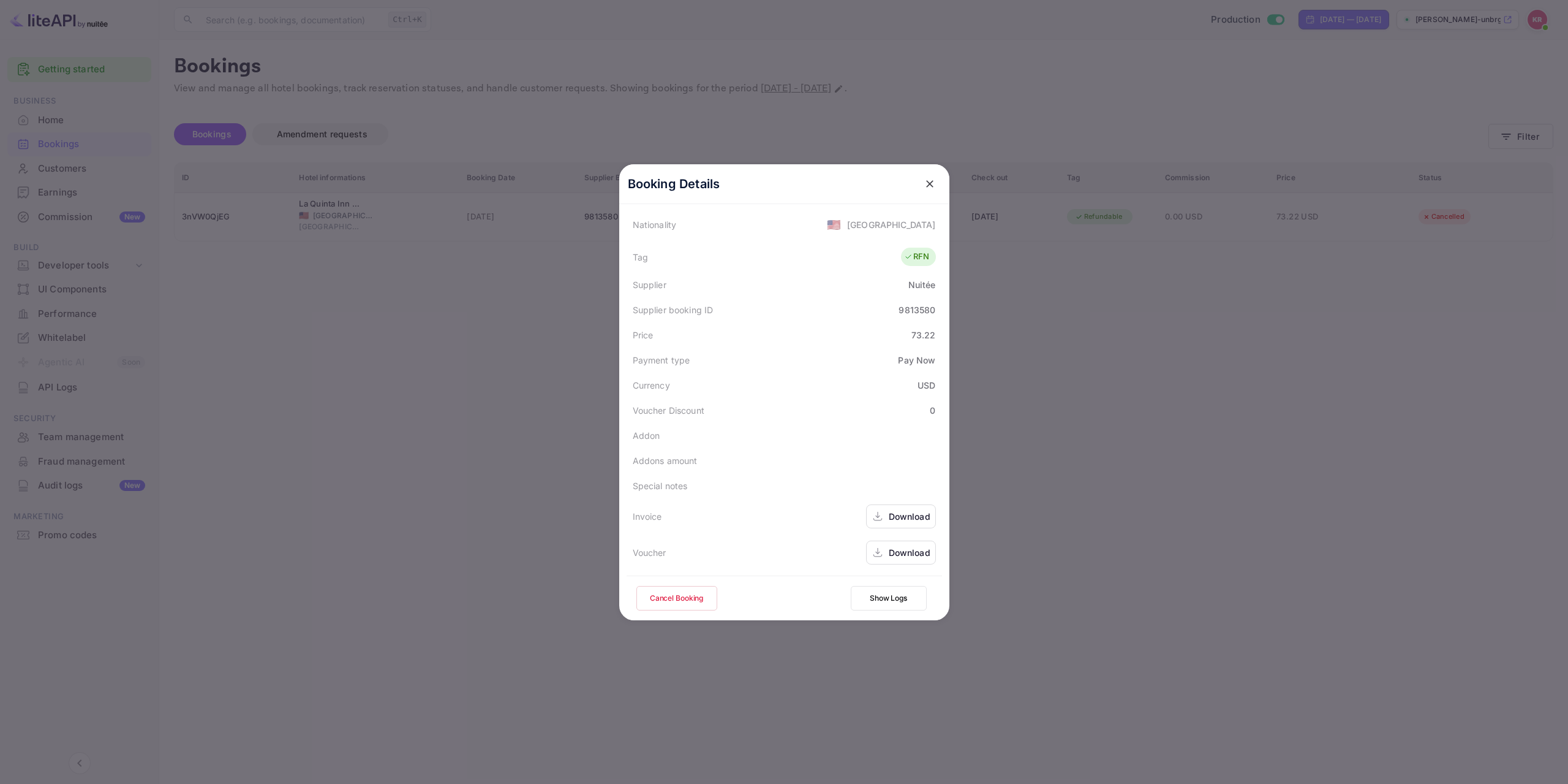
click at [1088, 471] on div at bounding box center [784, 392] width 1568 height 784
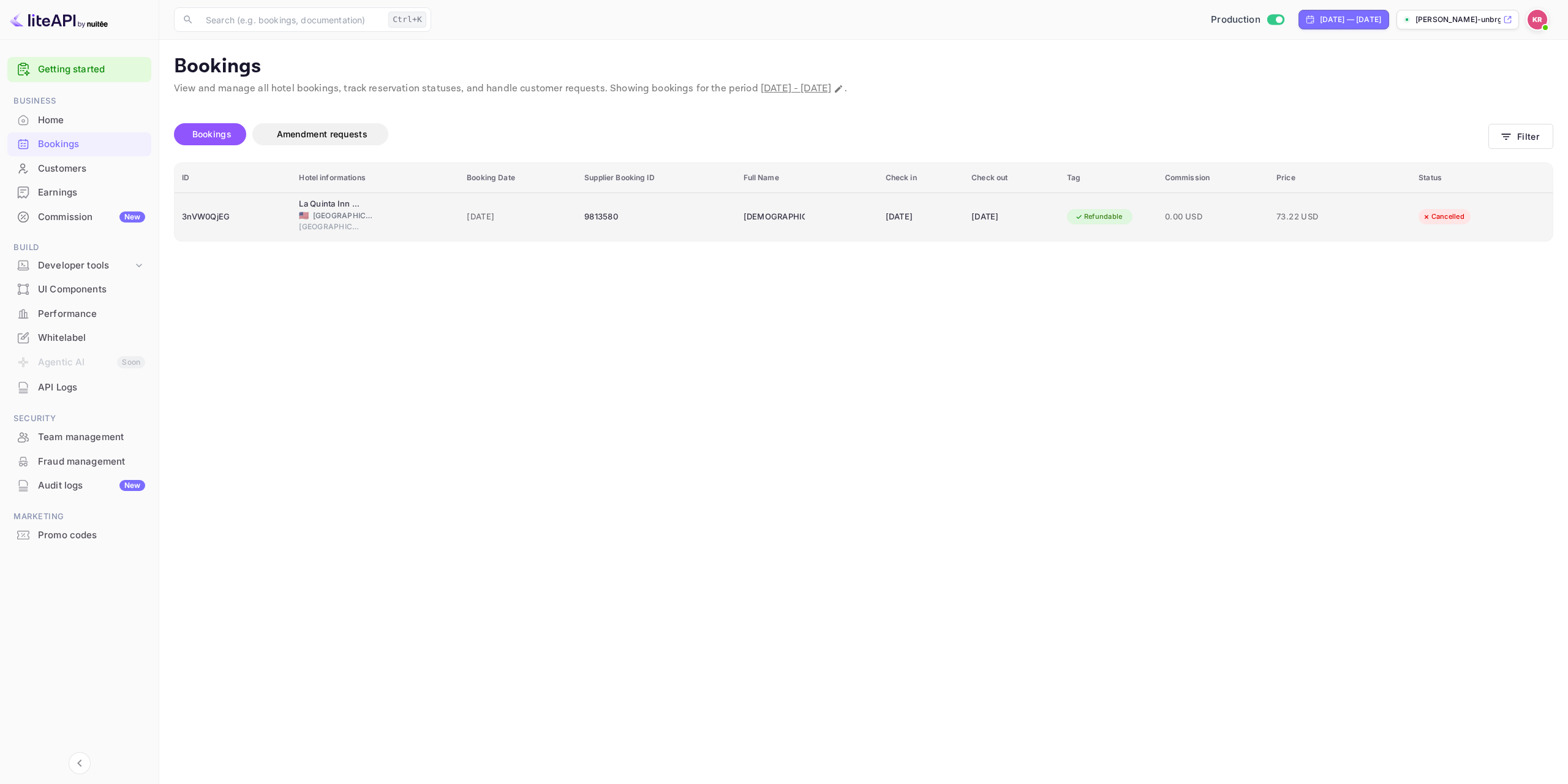
click at [1495, 210] on td "Cancelled" at bounding box center [1482, 216] width 142 height 48
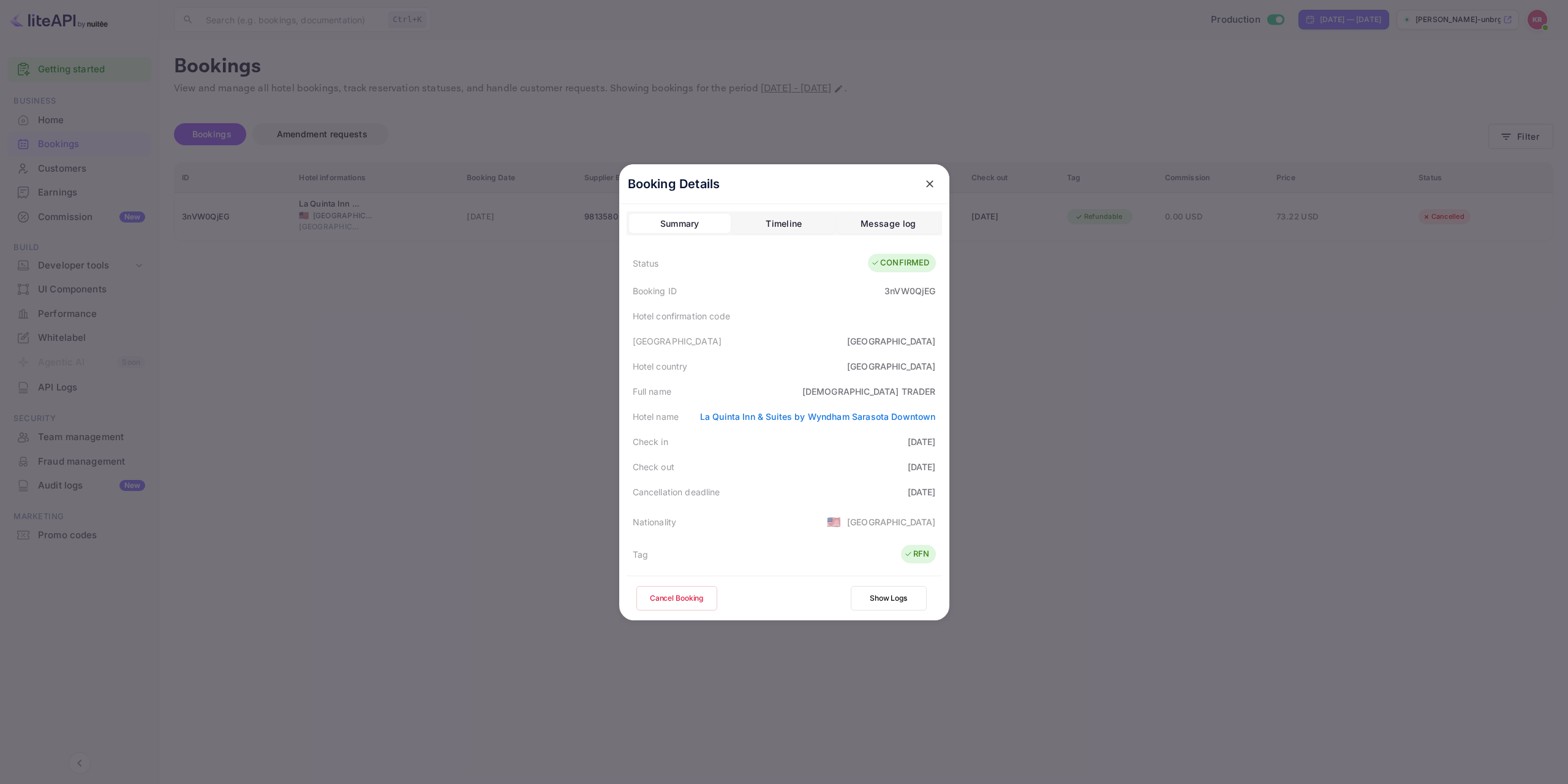
click at [1260, 449] on div at bounding box center [784, 392] width 1568 height 784
